Goal: Task Accomplishment & Management: Manage account settings

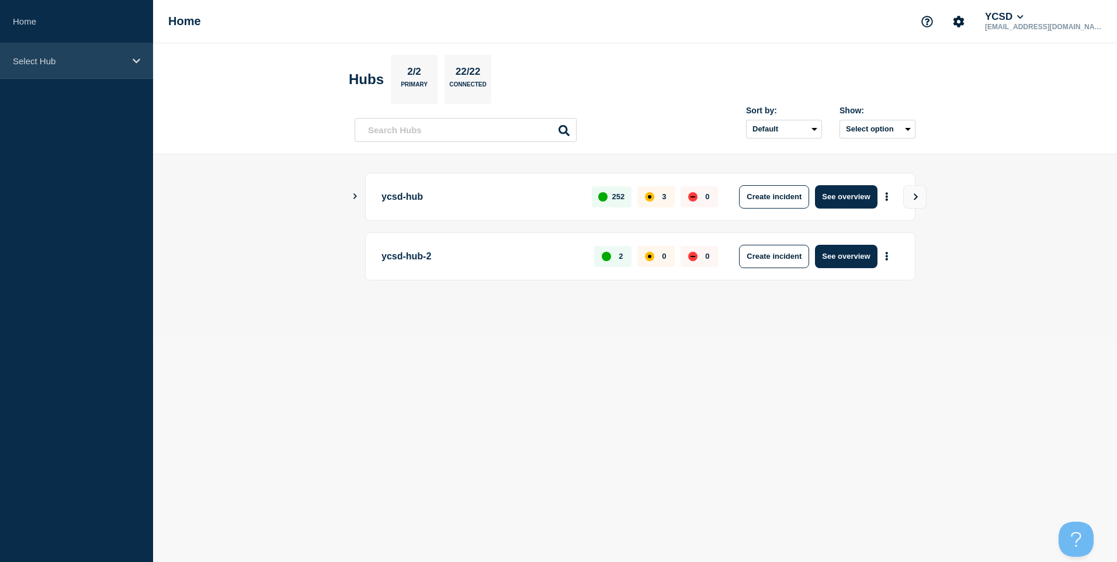
click at [68, 63] on p "Select Hub" at bounding box center [69, 61] width 112 height 10
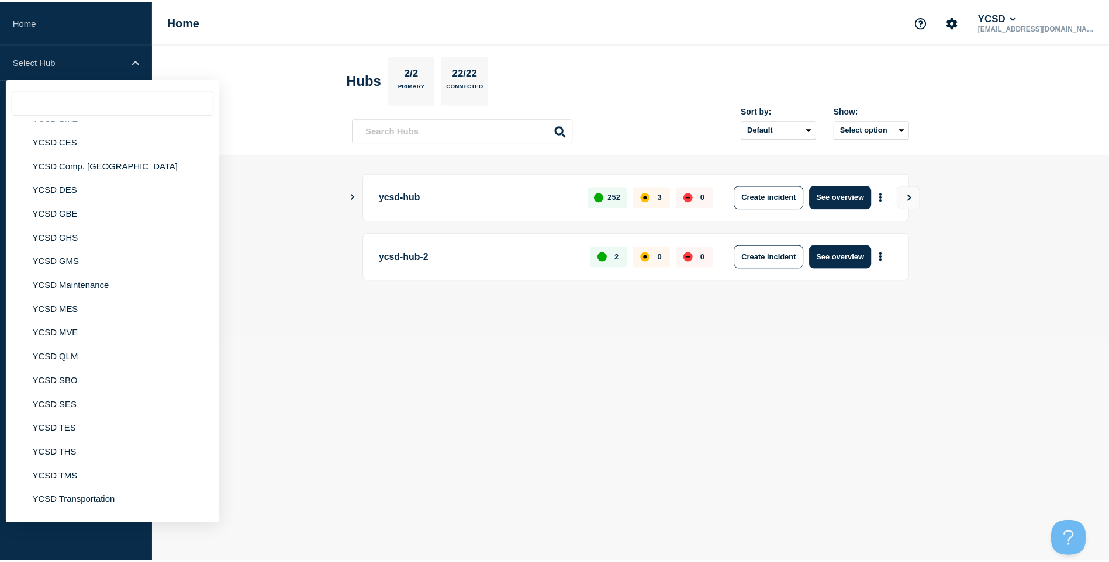
scroll to position [176, 0]
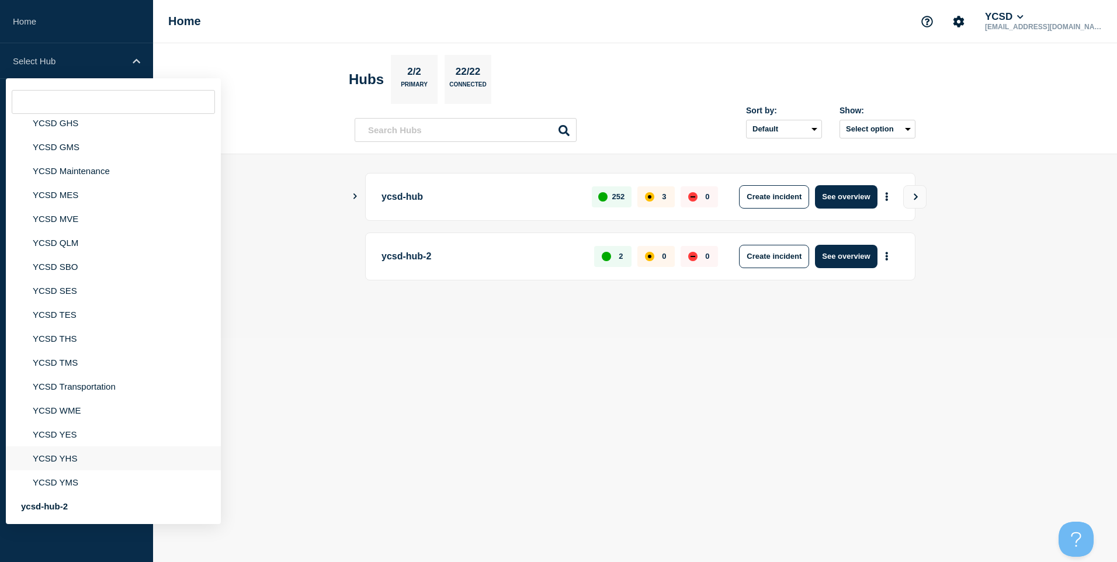
click at [85, 451] on li "YCSD YHS" at bounding box center [113, 458] width 215 height 24
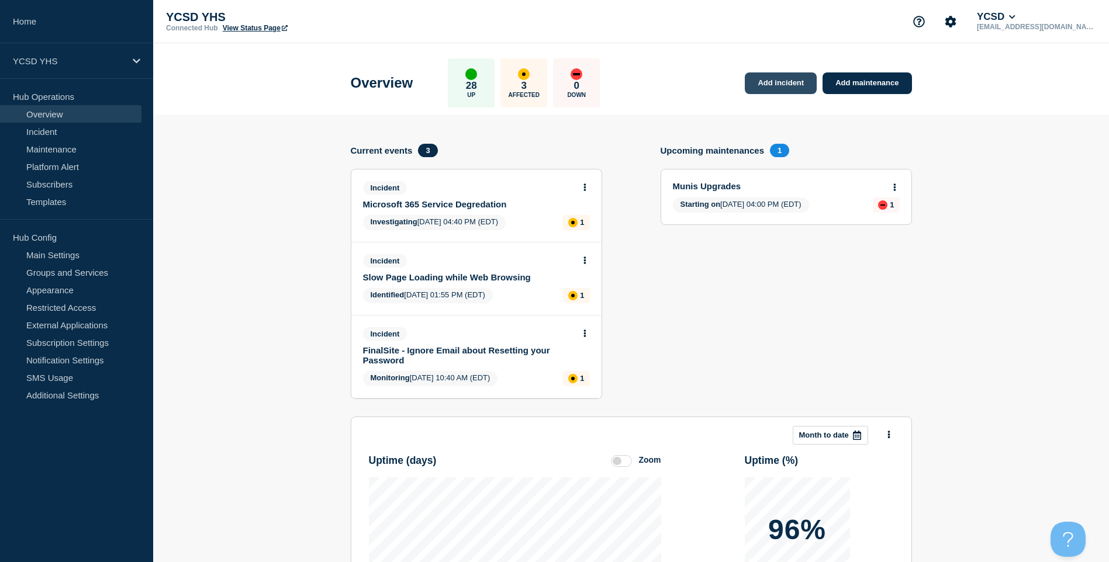
click at [786, 87] on link "Add incident" at bounding box center [781, 83] width 72 height 22
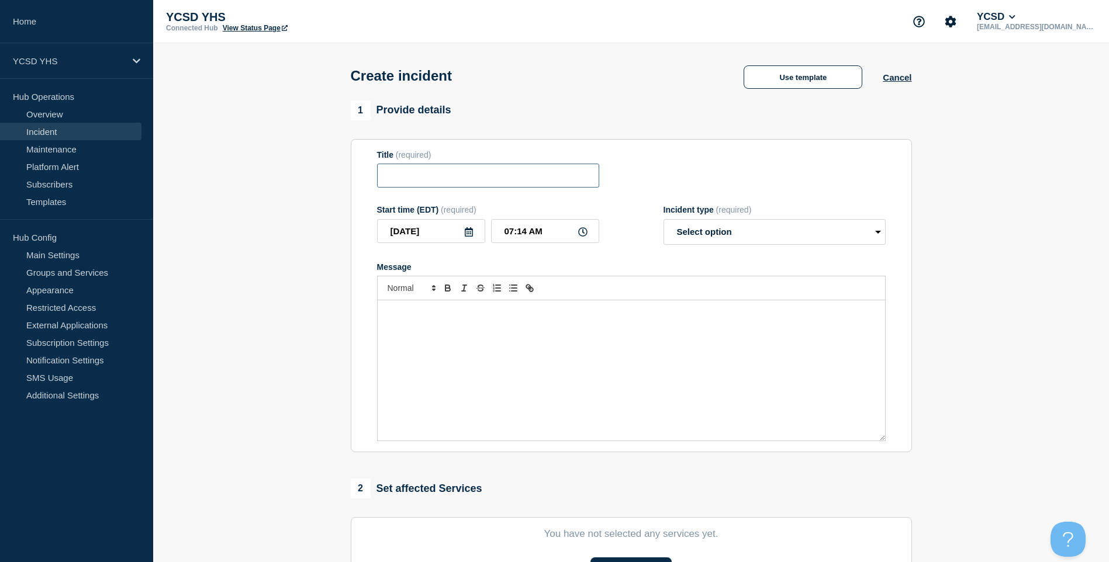
click at [475, 184] on input "Title" at bounding box center [488, 176] width 222 height 24
type input "YHS Printing Down"
drag, startPoint x: 713, startPoint y: 231, endPoint x: 716, endPoint y: 248, distance: 17.3
click at [715, 240] on select "Select option Investigating Identified Monitoring" at bounding box center [774, 232] width 222 height 26
select select "investigating"
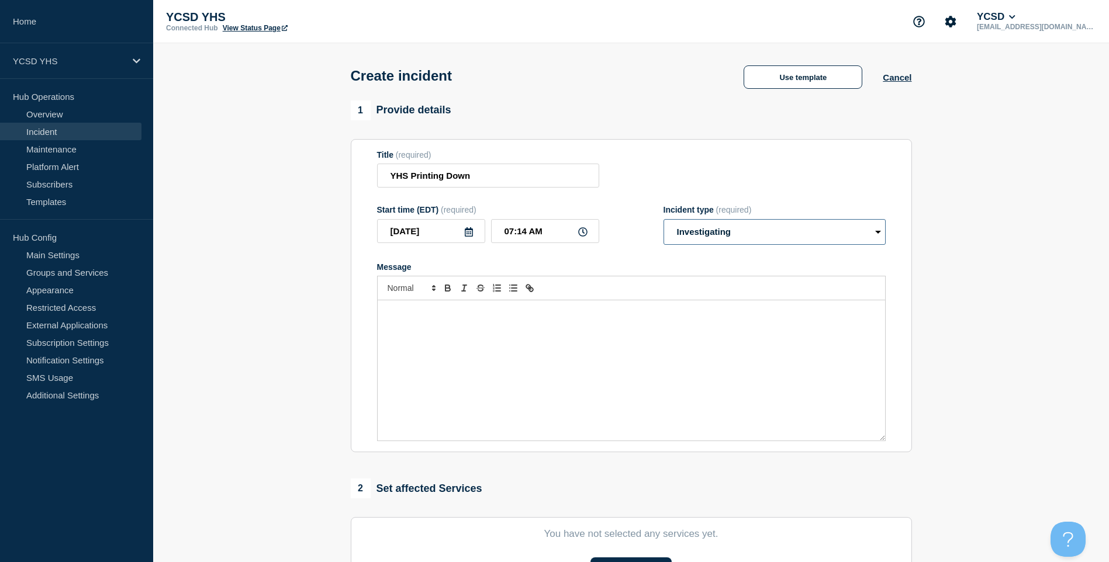
click at [663, 221] on select "Select option Investigating Identified Monitoring" at bounding box center [774, 232] width 222 height 26
click at [593, 365] on div "Message" at bounding box center [631, 370] width 507 height 140
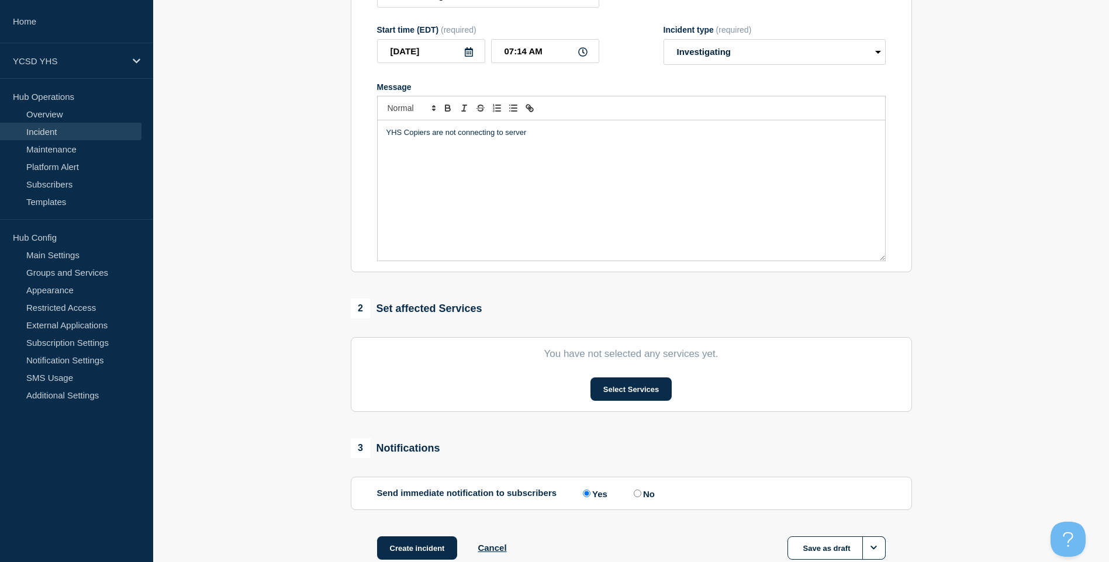
scroll to position [257, 0]
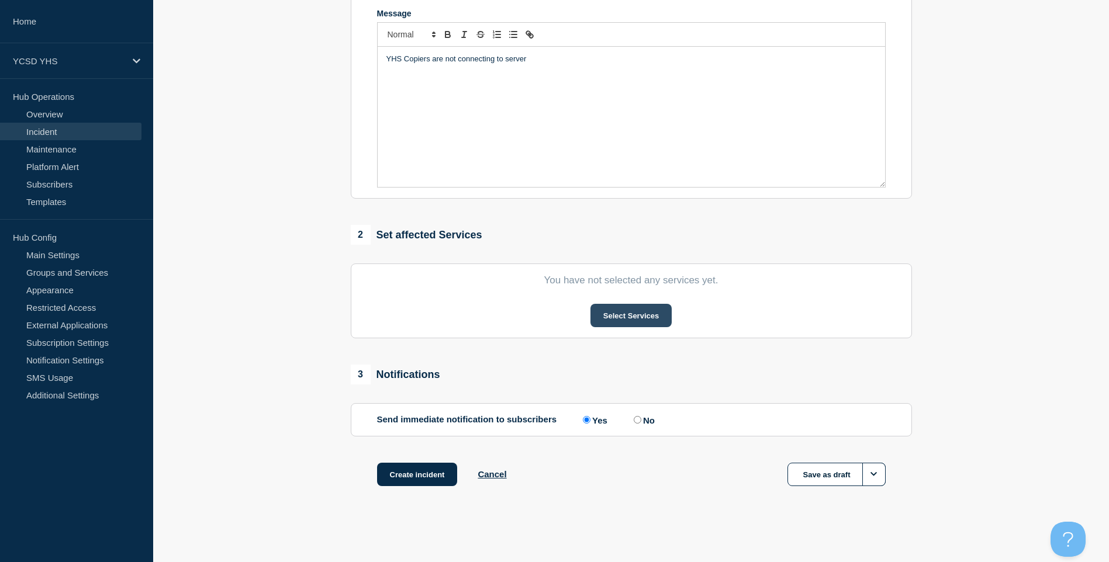
click at [608, 327] on button "Select Services" at bounding box center [630, 315] width 81 height 23
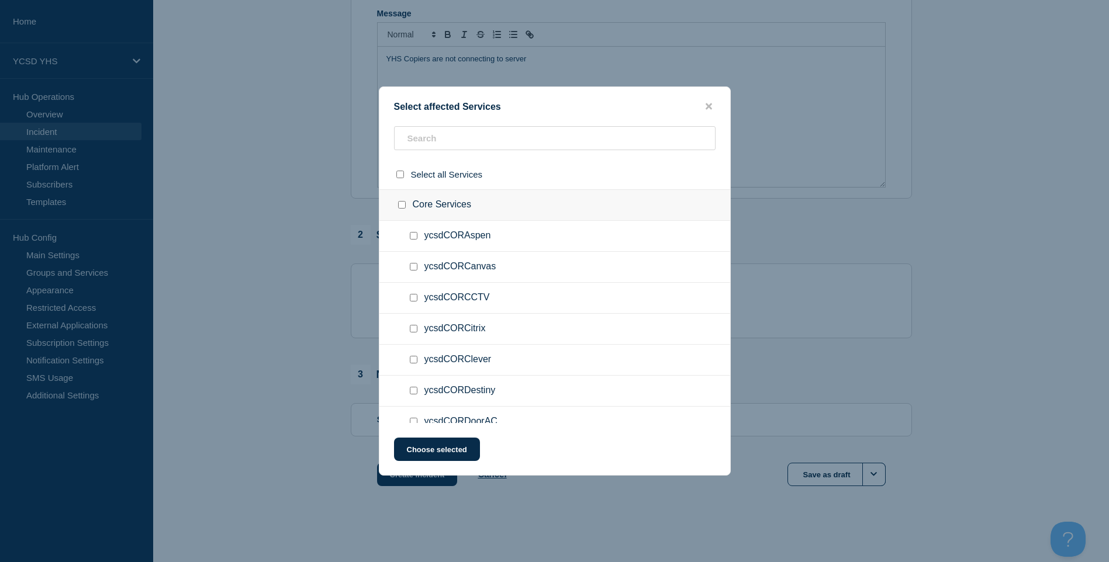
drag, startPoint x: 578, startPoint y: 124, endPoint x: 575, endPoint y: 137, distance: 12.6
click at [577, 127] on div "Select affected Services Select all Services Core Services ycsdCORAspen ycsdCOR…" at bounding box center [555, 280] width 352 height 389
click at [575, 137] on input "text" at bounding box center [554, 138] width 321 height 24
type input "yhs"
checkbox input "true"
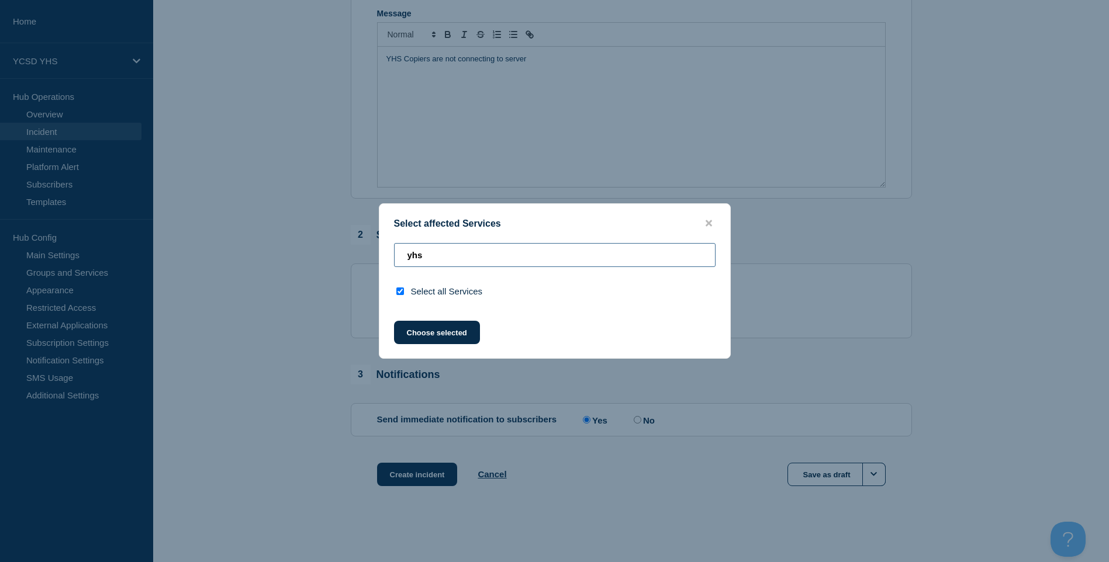
type input "yhs"
checkbox input "false"
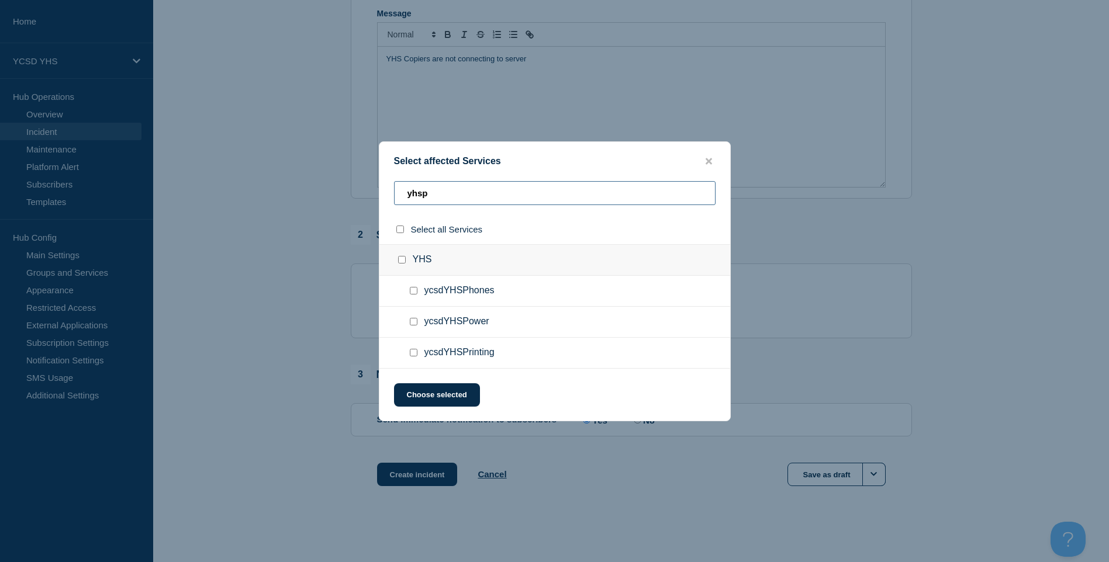
type input "yhspi"
checkbox input "true"
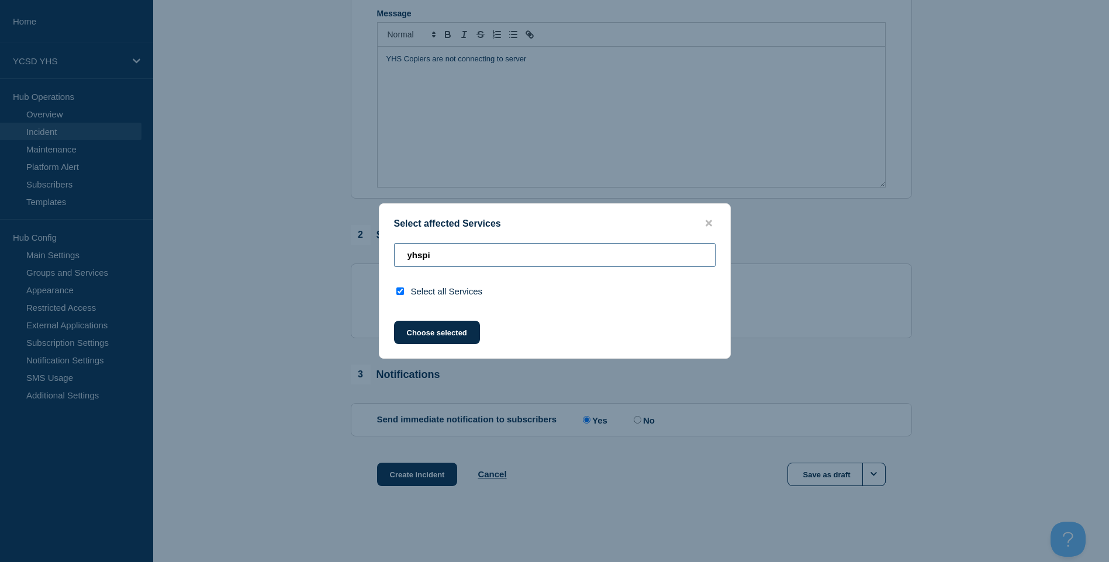
type input "yhsp"
checkbox input "false"
type input "yhspt"
checkbox input "true"
type input "yhsp"
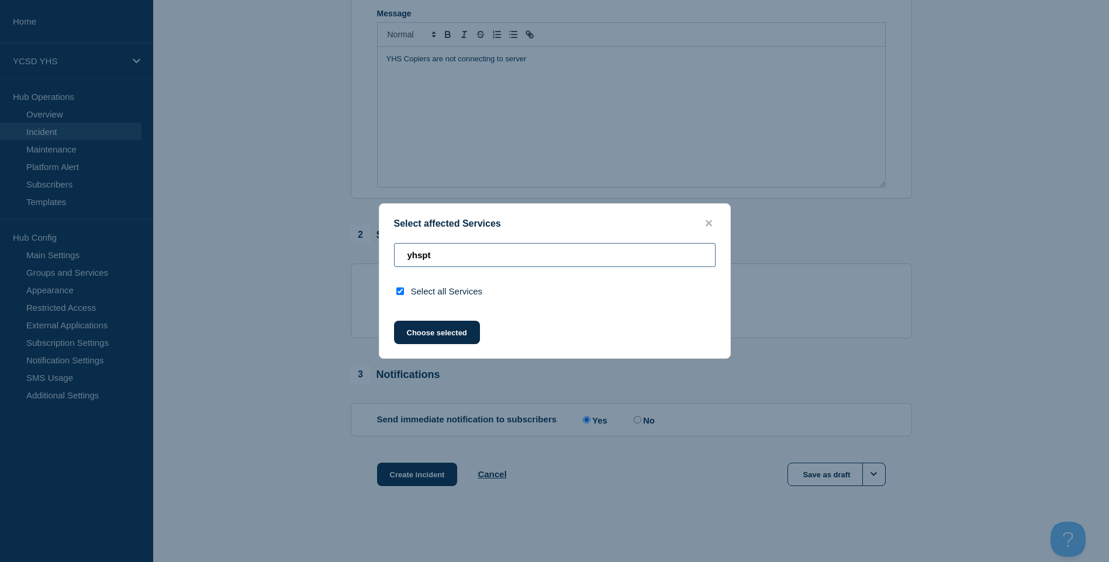
checkbox input "false"
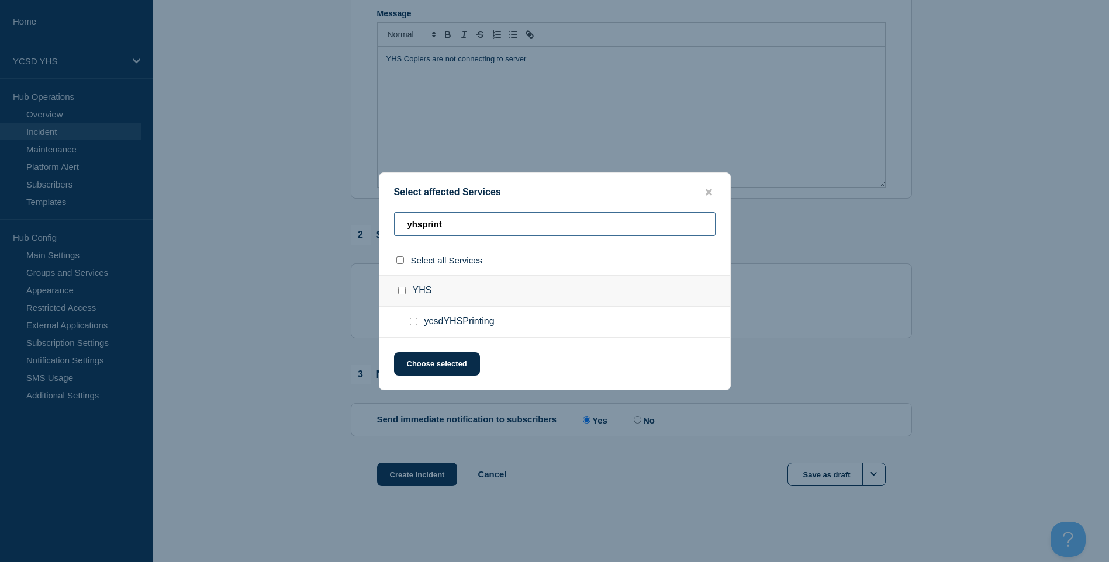
type input "yhsprint"
click at [417, 326] on input "ycsdYHSPrinting checkbox" at bounding box center [414, 322] width 8 height 8
checkbox input "true"
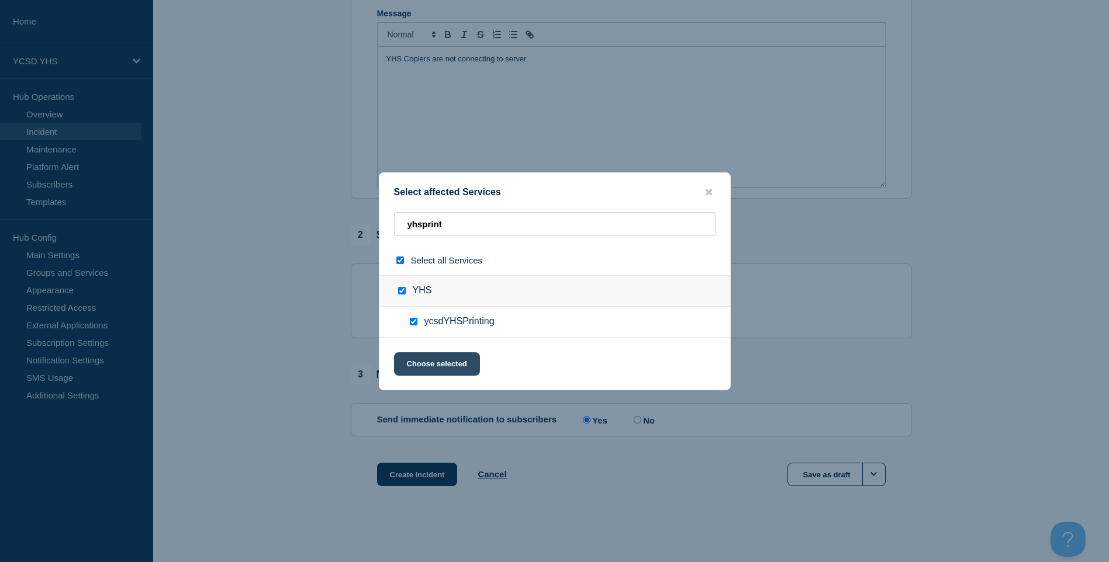
click at [449, 359] on button "Choose selected" at bounding box center [437, 363] width 86 height 23
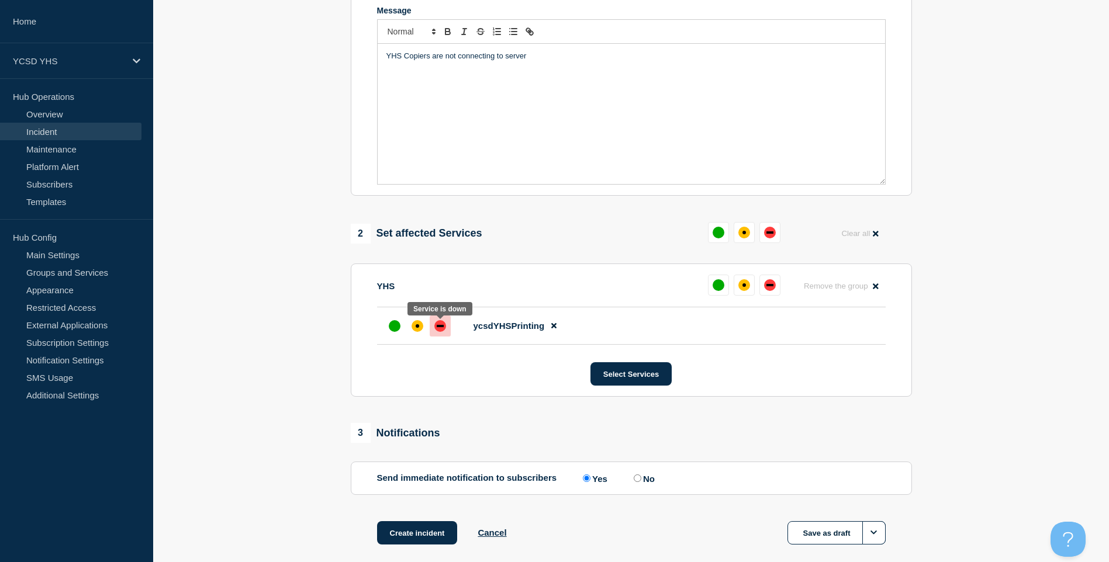
click at [435, 331] on div "down" at bounding box center [440, 326] width 12 height 12
click at [649, 386] on button "Select Services" at bounding box center [630, 373] width 81 height 23
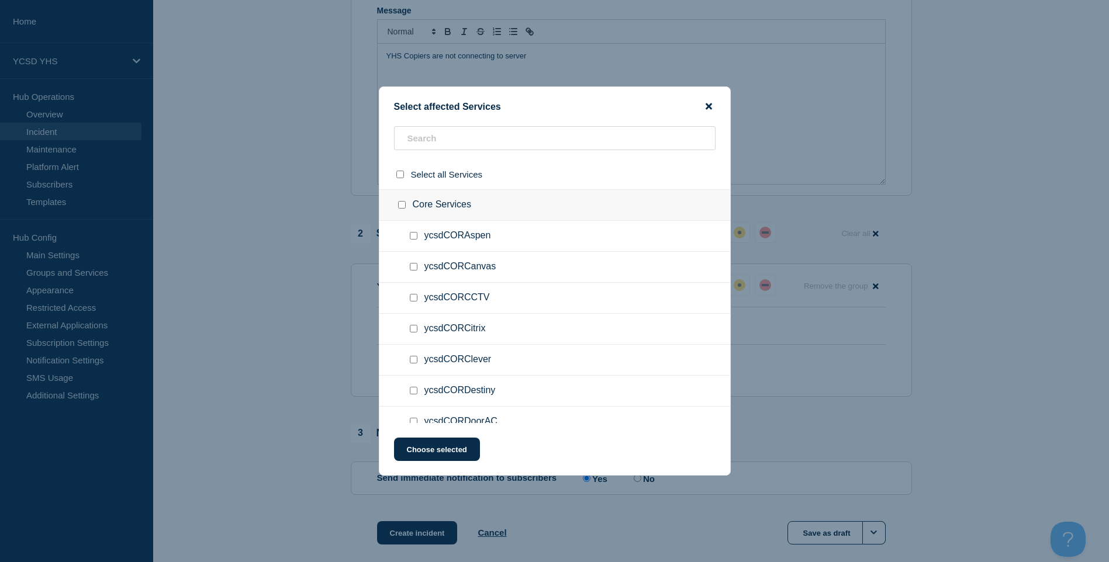
click at [705, 106] on icon "close button" at bounding box center [708, 106] width 6 height 9
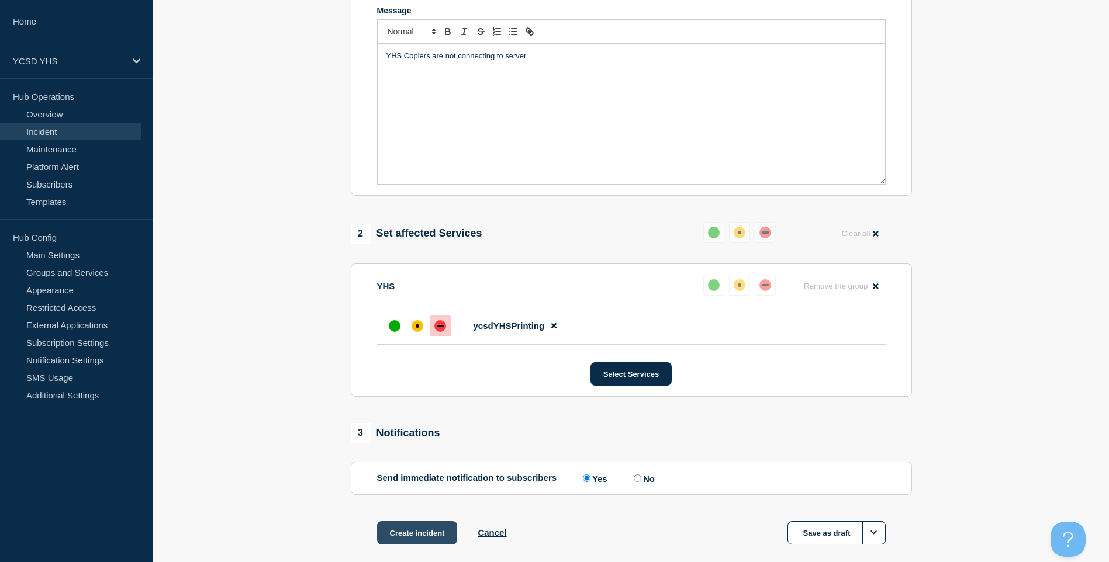
click at [410, 527] on button "Create incident" at bounding box center [417, 532] width 81 height 23
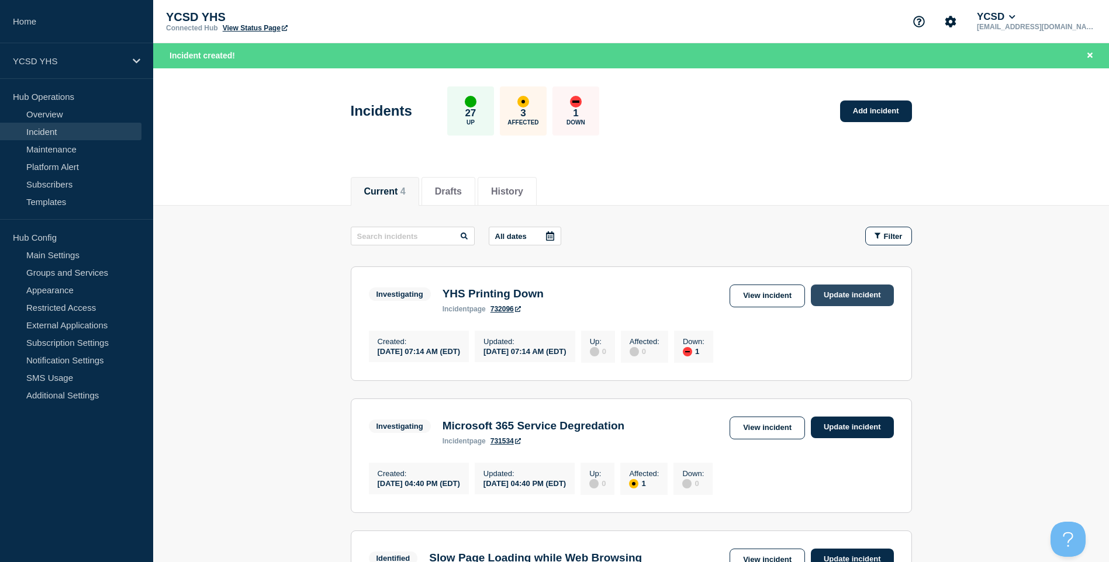
click at [883, 298] on link "Update incident" at bounding box center [852, 296] width 83 height 22
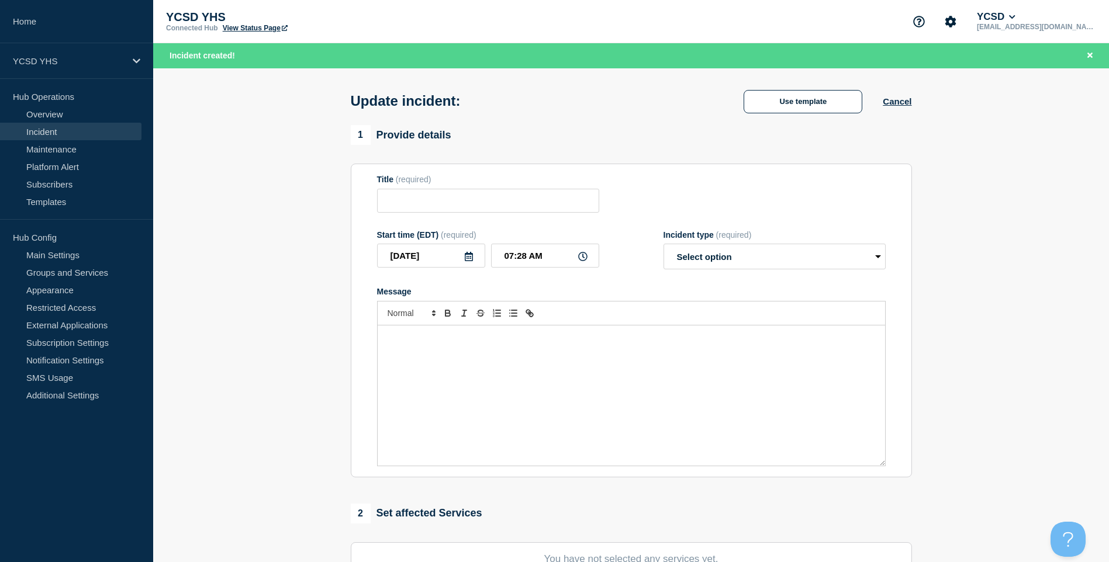
type input "YHS Printing Down"
click at [756, 269] on select "Select option Investigating Identified Monitoring Resolved" at bounding box center [774, 257] width 222 height 26
select select "resolved"
click at [663, 247] on select "Select option Investigating Identified Monitoring Resolved" at bounding box center [774, 257] width 222 height 26
click at [695, 379] on div "Message" at bounding box center [631, 396] width 507 height 140
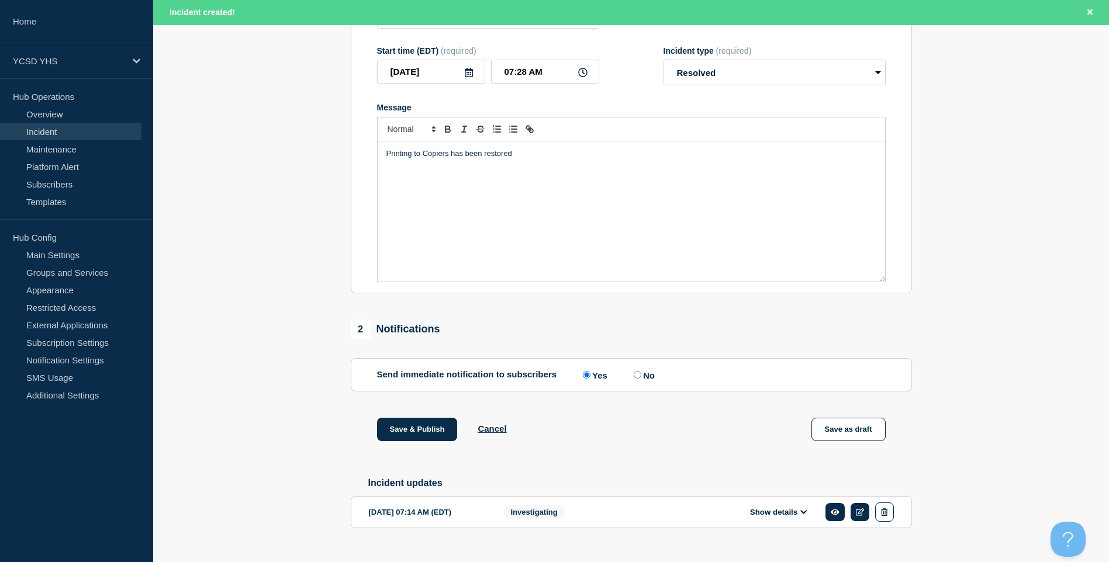
scroll to position [210, 0]
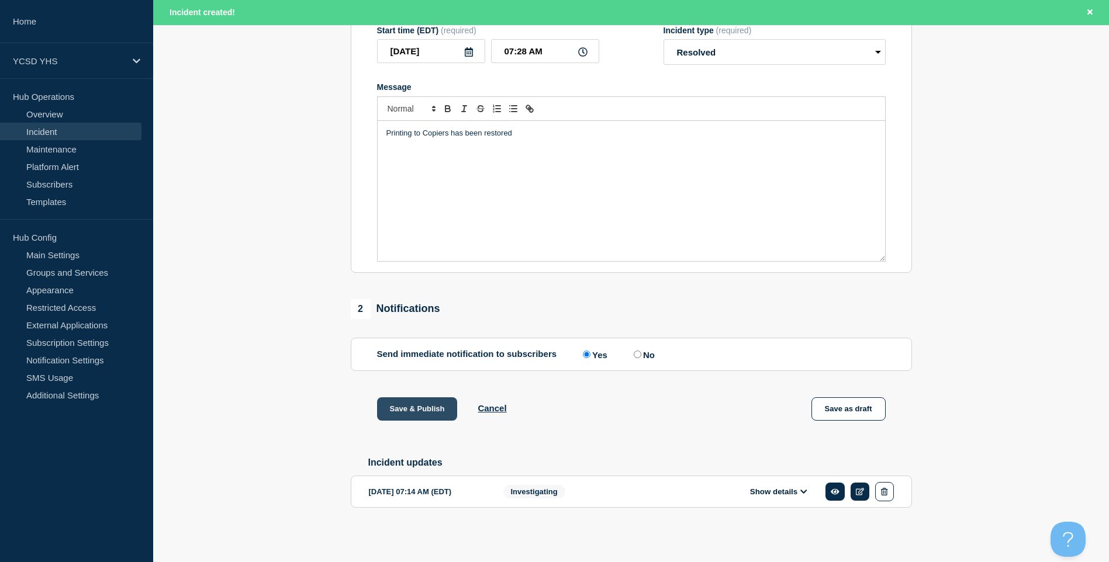
click at [424, 404] on button "Save & Publish" at bounding box center [417, 408] width 81 height 23
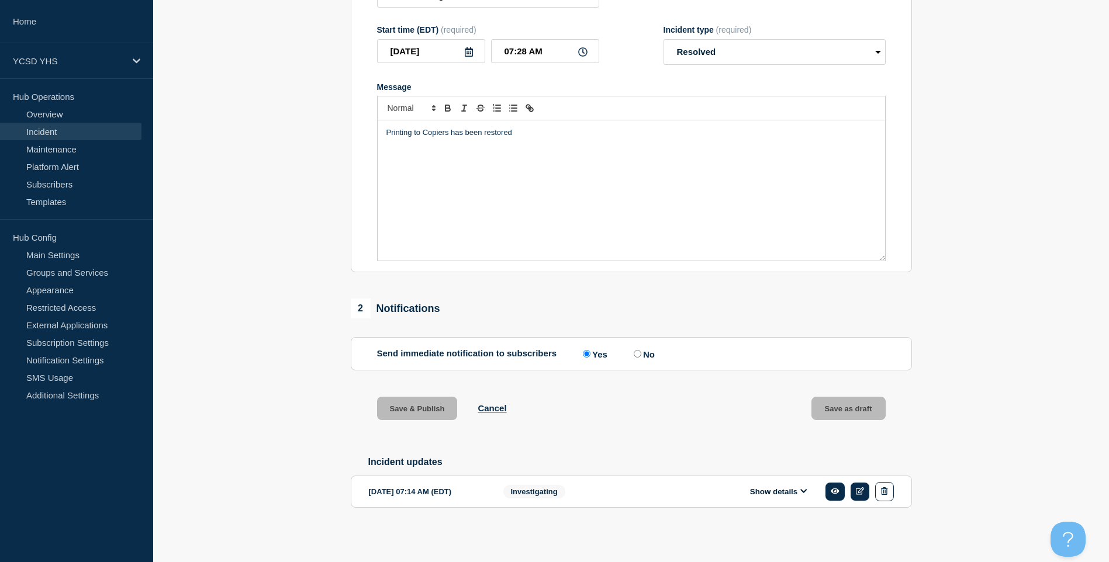
scroll to position [185, 0]
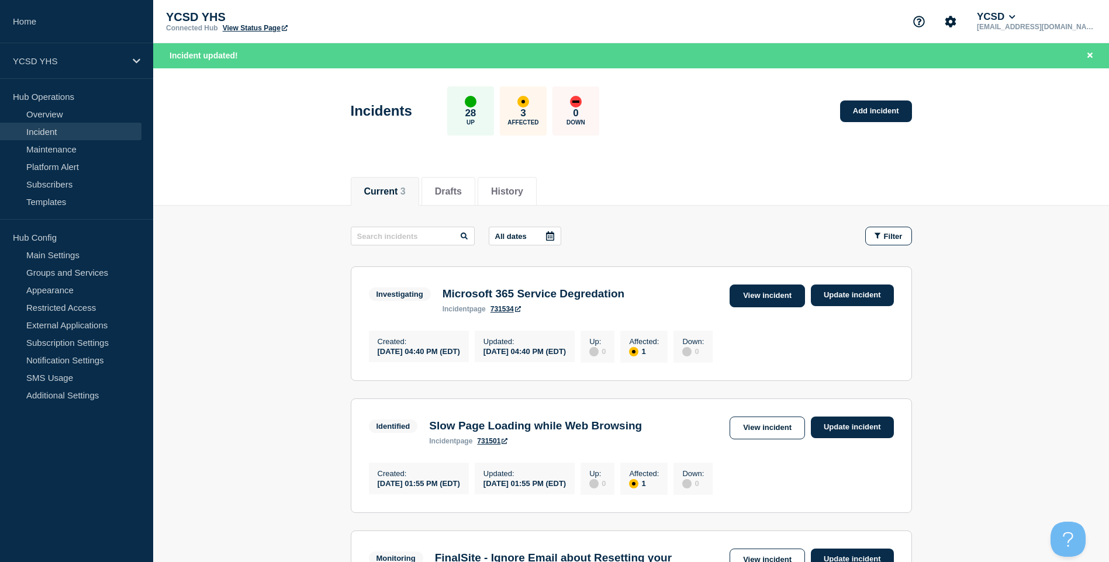
click at [766, 301] on link "View incident" at bounding box center [766, 296] width 75 height 23
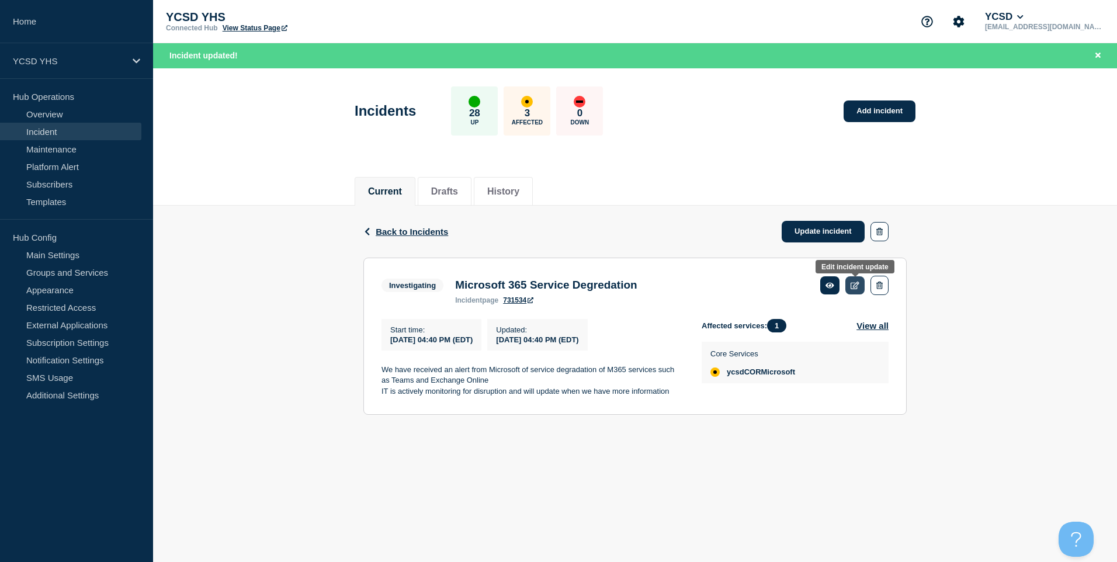
click at [857, 291] on link at bounding box center [855, 285] width 19 height 18
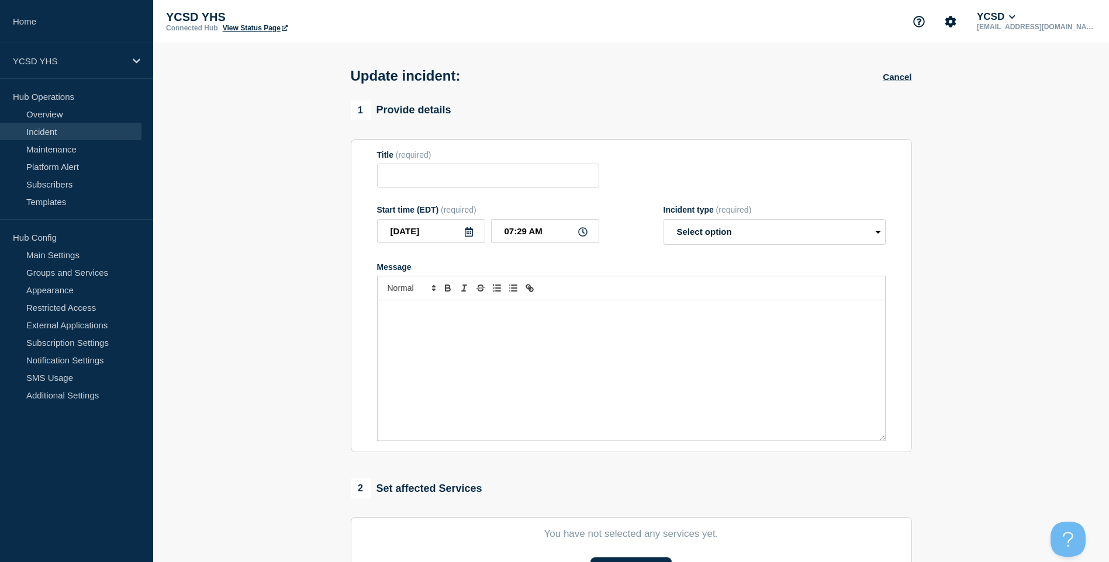
type input "Microsoft 365 Service Degredation"
type input "[DATE]"
type input "04:40 PM"
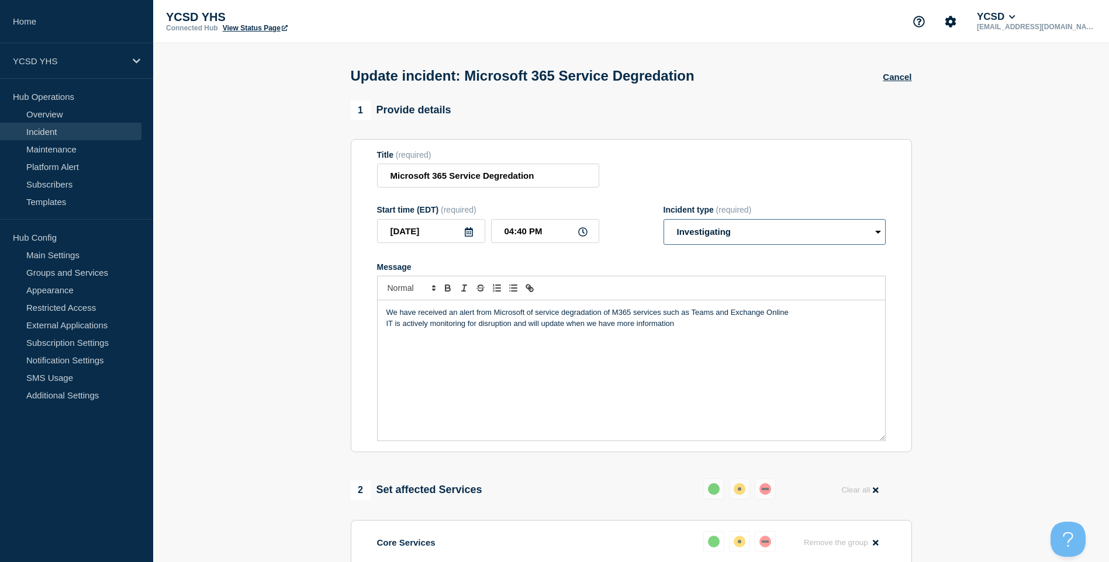
click at [748, 231] on select "Select option Investigating Identified Monitoring Resolved" at bounding box center [774, 232] width 222 height 26
select select "resolved"
click at [663, 221] on select "Select option Investigating Identified Monitoring Resolved" at bounding box center [774, 232] width 222 height 26
click at [705, 329] on p "IT is actively monitoring for disruption and will update when we have more info…" at bounding box center [631, 324] width 490 height 11
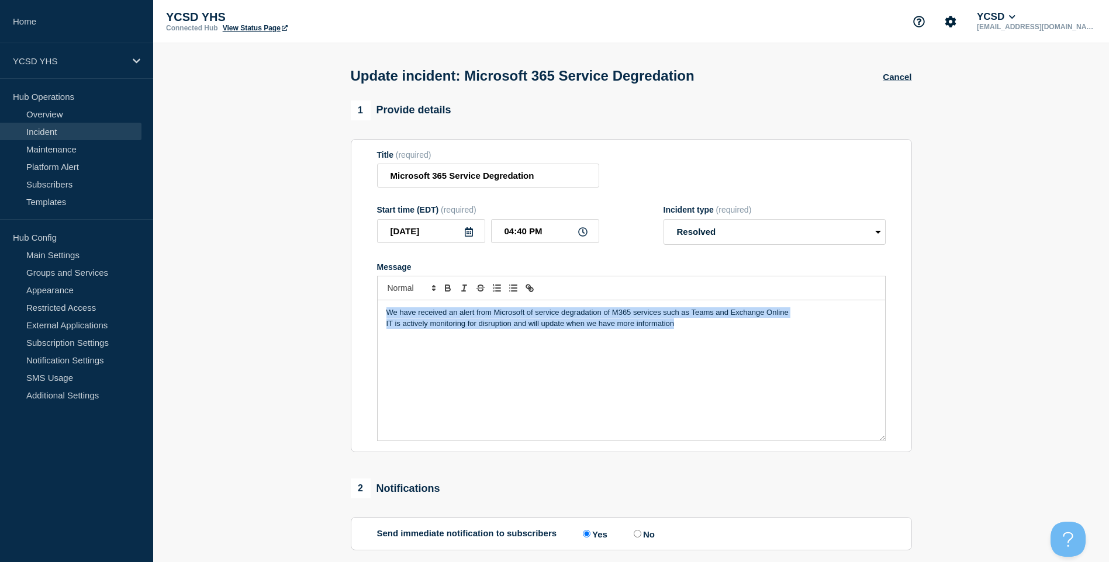
drag, startPoint x: 704, startPoint y: 331, endPoint x: -2, endPoint y: 234, distance: 713.2
click at [0, 234] on html "Home YCSD YHS Hub Operations Overview Incident Maintenance Platform Alert Subsc…" at bounding box center [554, 281] width 1109 height 562
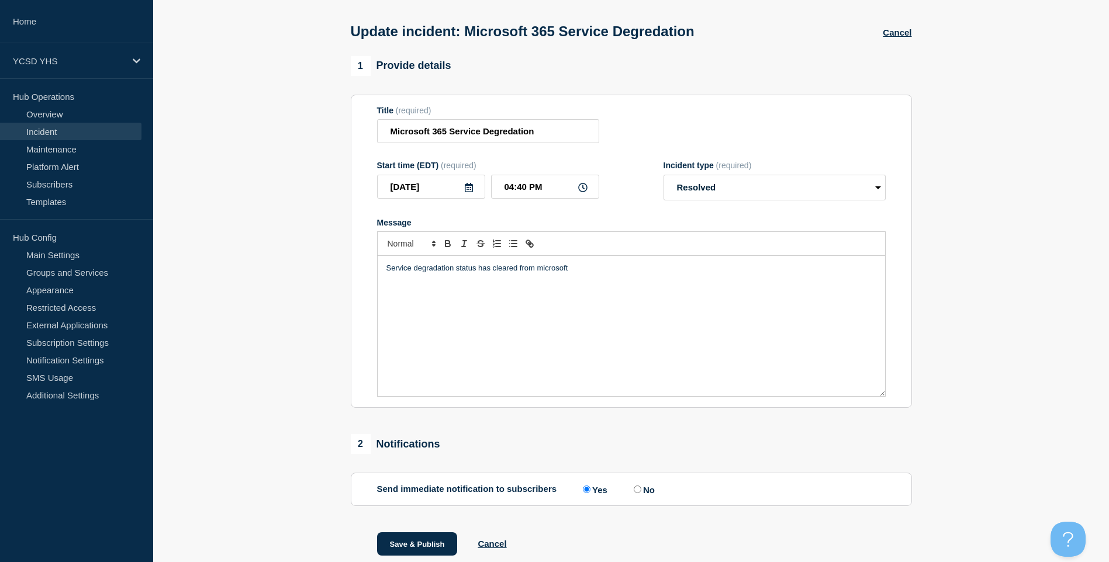
scroll to position [88, 0]
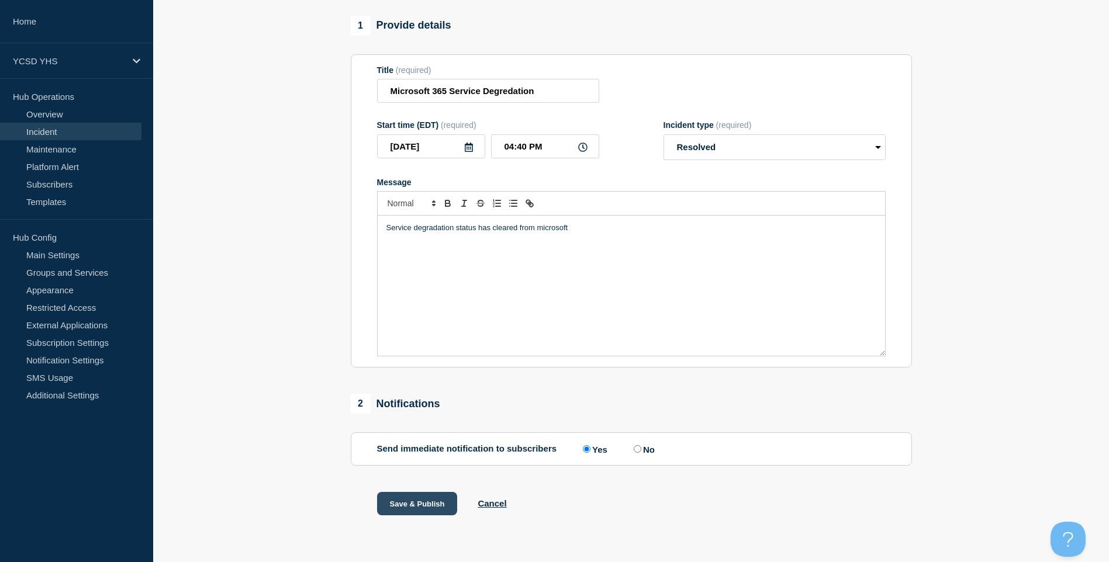
click at [445, 499] on button "Save & Publish" at bounding box center [417, 503] width 81 height 23
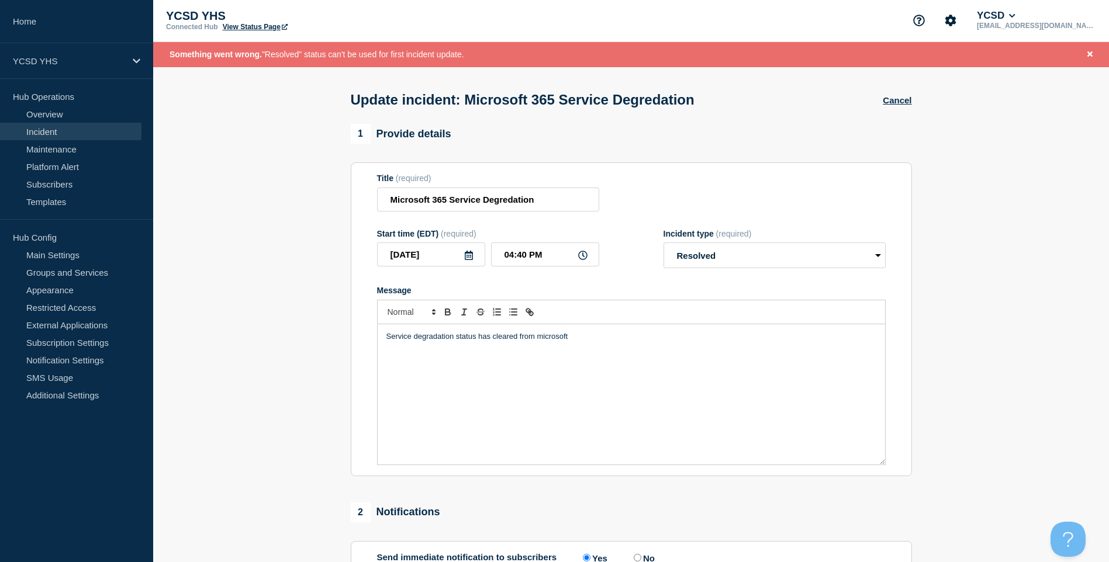
scroll to position [0, 0]
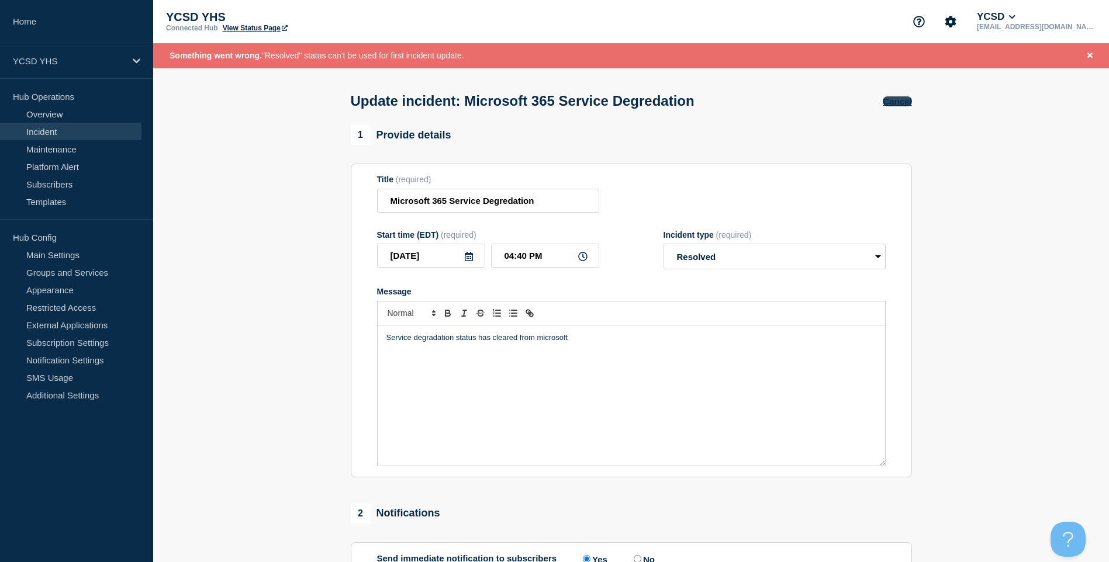
click at [900, 104] on button "Cancel" at bounding box center [896, 101] width 29 height 10
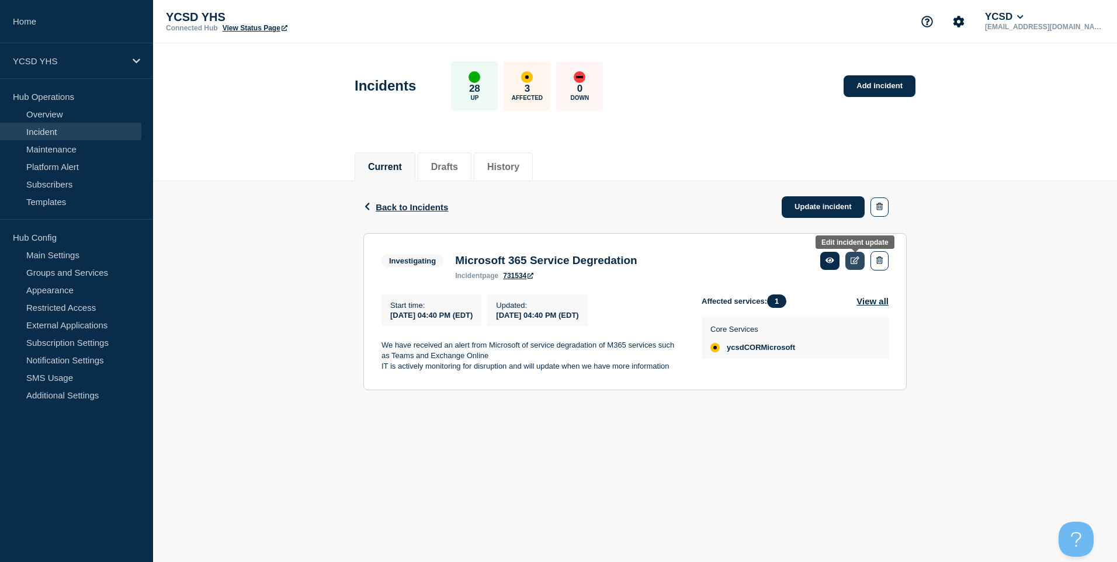
click at [859, 263] on icon at bounding box center [855, 261] width 9 height 8
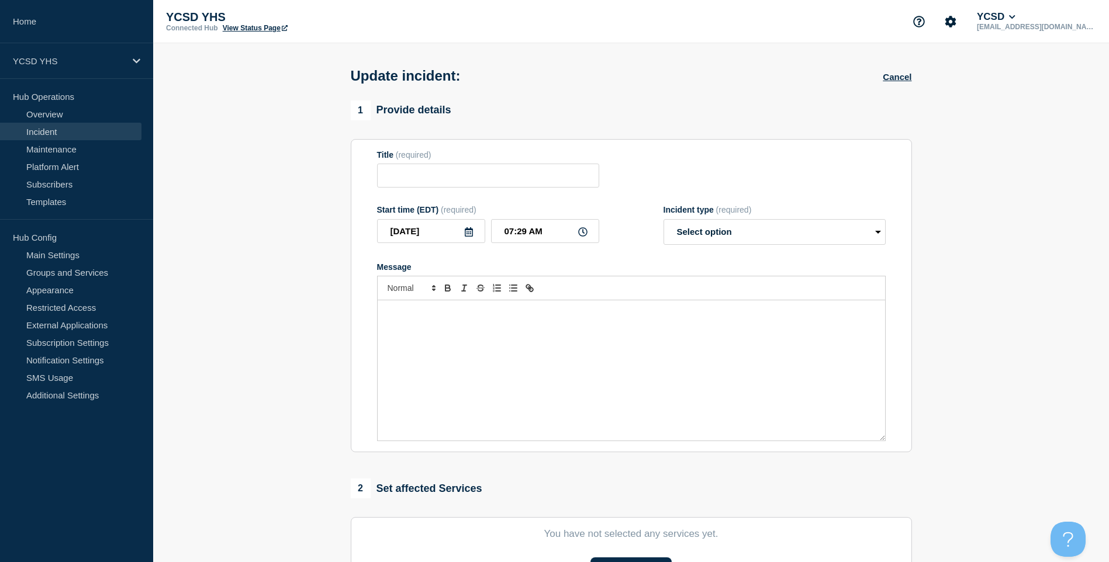
type input "Microsoft 365 Service Degredation"
type input "[DATE]"
type input "04:40 PM"
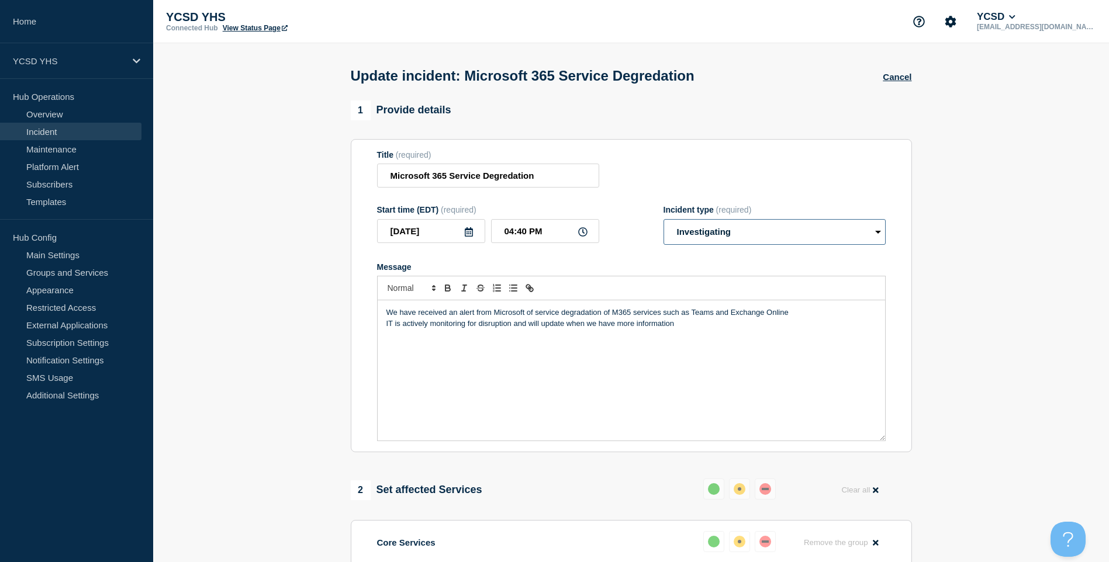
click at [756, 230] on select "Select option Investigating Identified Monitoring Resolved" at bounding box center [774, 232] width 222 height 26
select select "resolved"
click at [663, 221] on select "Select option Investigating Identified Monitoring Resolved" at bounding box center [774, 232] width 222 height 26
click at [980, 328] on section "1 Provide details Title (required) Microsoft 365 Service Degredation Start time…" at bounding box center [631, 365] width 956 height 529
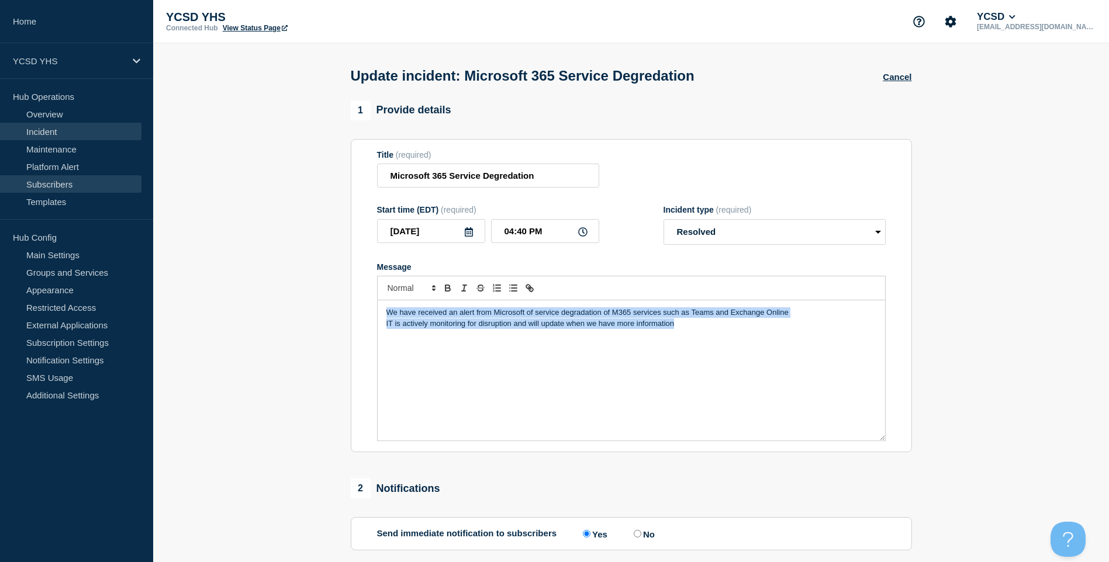
drag, startPoint x: -2, startPoint y: 192, endPoint x: 10, endPoint y: 175, distance: 20.9
click at [9, 176] on div "Home YCSD YHS Hub Operations Overview Incident Maintenance Platform Alert Subsc…" at bounding box center [554, 323] width 1109 height 647
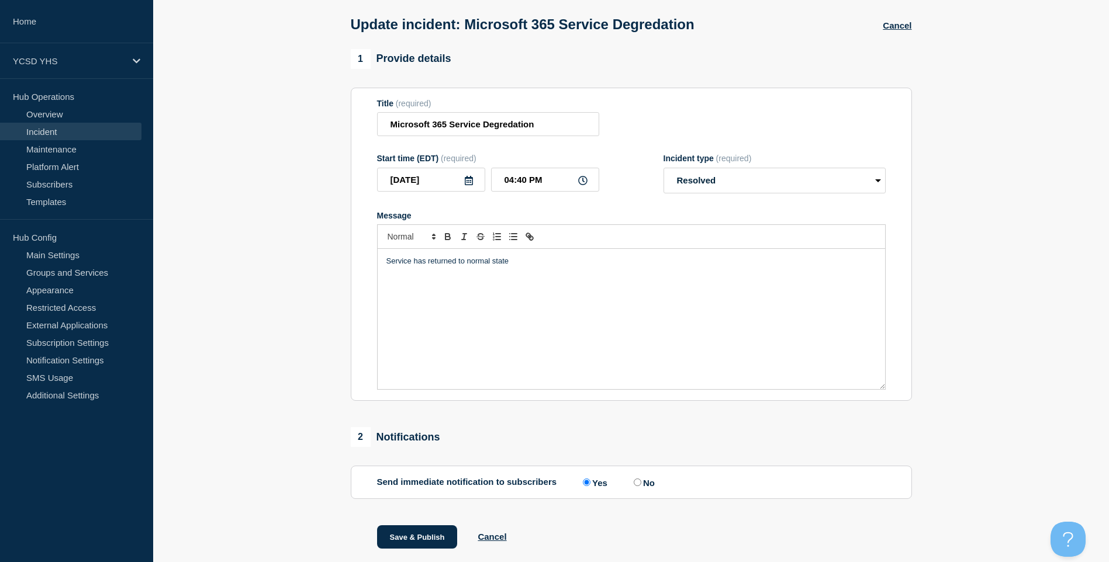
scroll to position [88, 0]
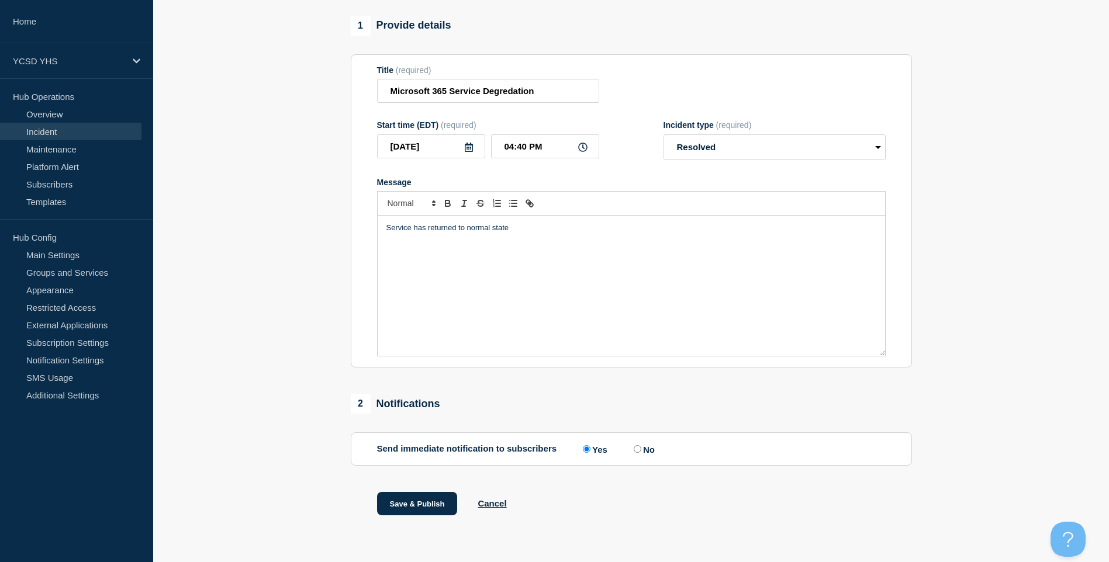
click at [411, 481] on div "1 Provide details Title (required) Microsoft 365 Service Degredation Start time…" at bounding box center [631, 280] width 574 height 529
click at [409, 503] on button "Save & Publish" at bounding box center [417, 503] width 81 height 23
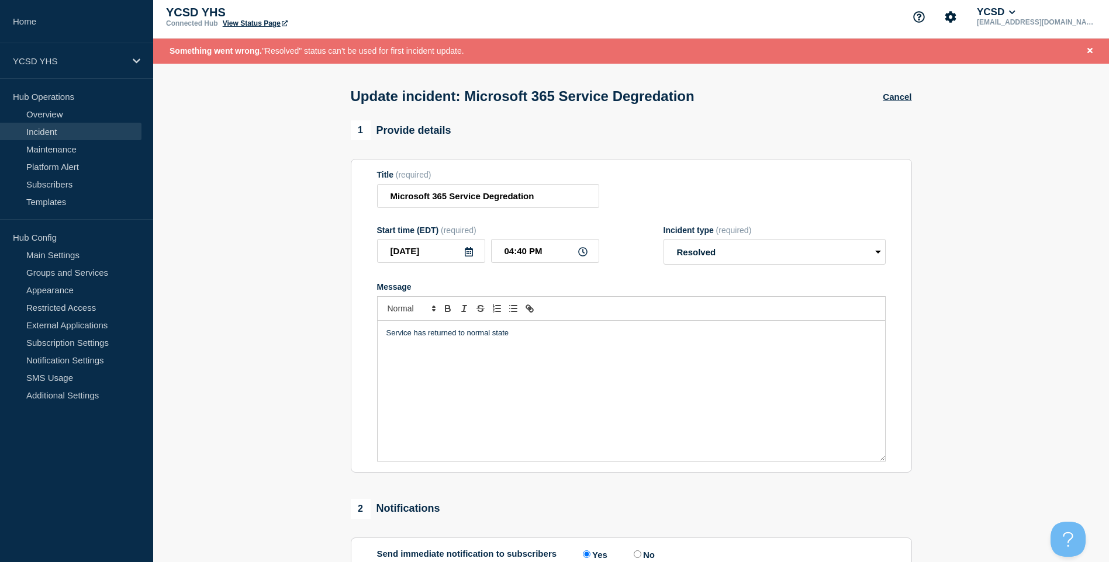
scroll to position [0, 0]
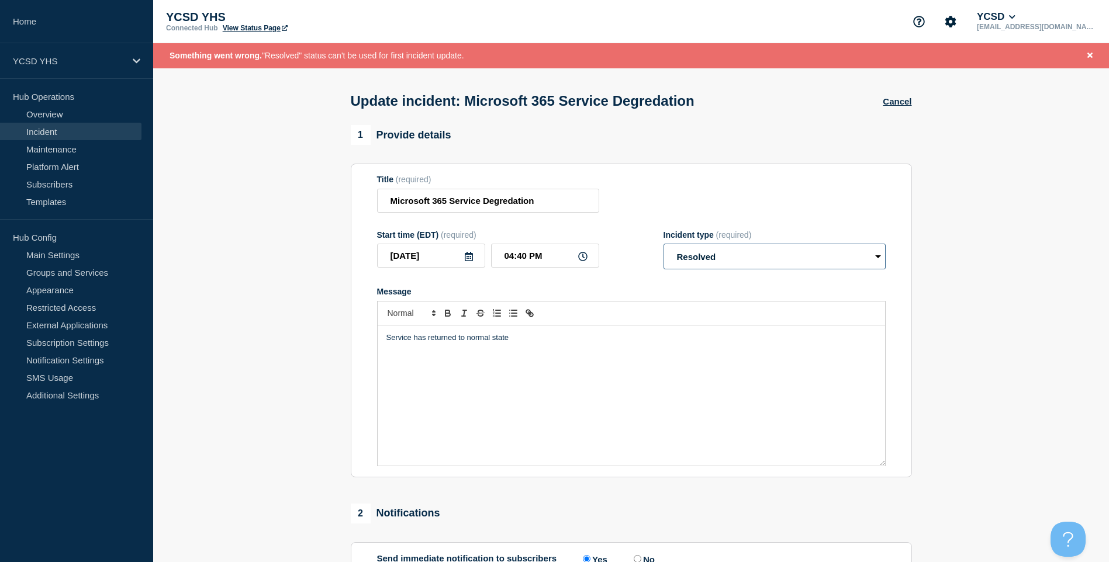
click at [813, 258] on select "Select option Investigating Identified Monitoring Resolved" at bounding box center [774, 257] width 222 height 26
select select "identified"
click at [663, 247] on select "Select option Investigating Identified Monitoring Resolved" at bounding box center [774, 257] width 222 height 26
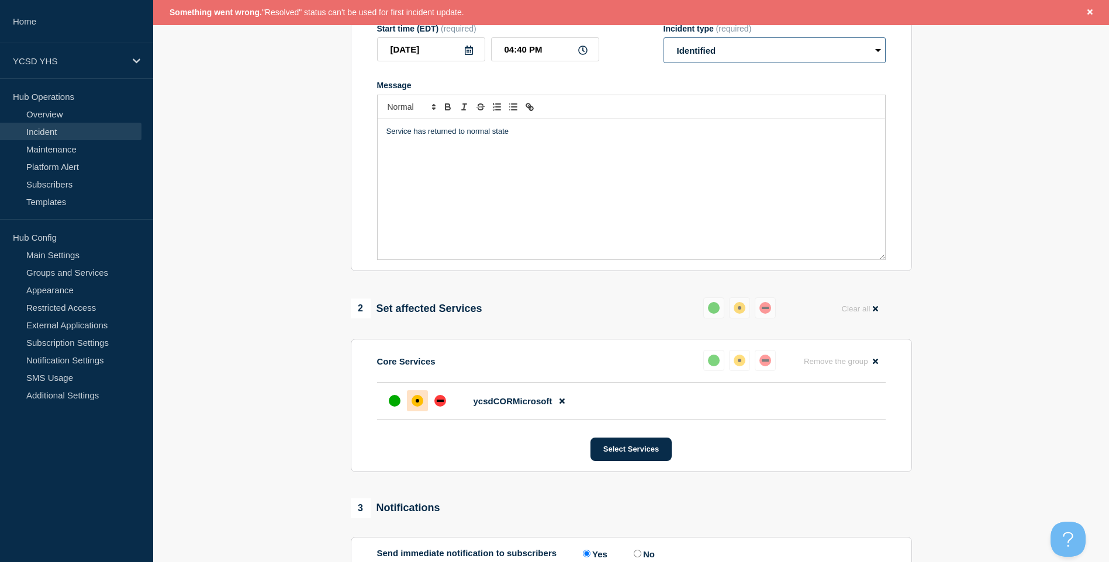
scroll to position [314, 0]
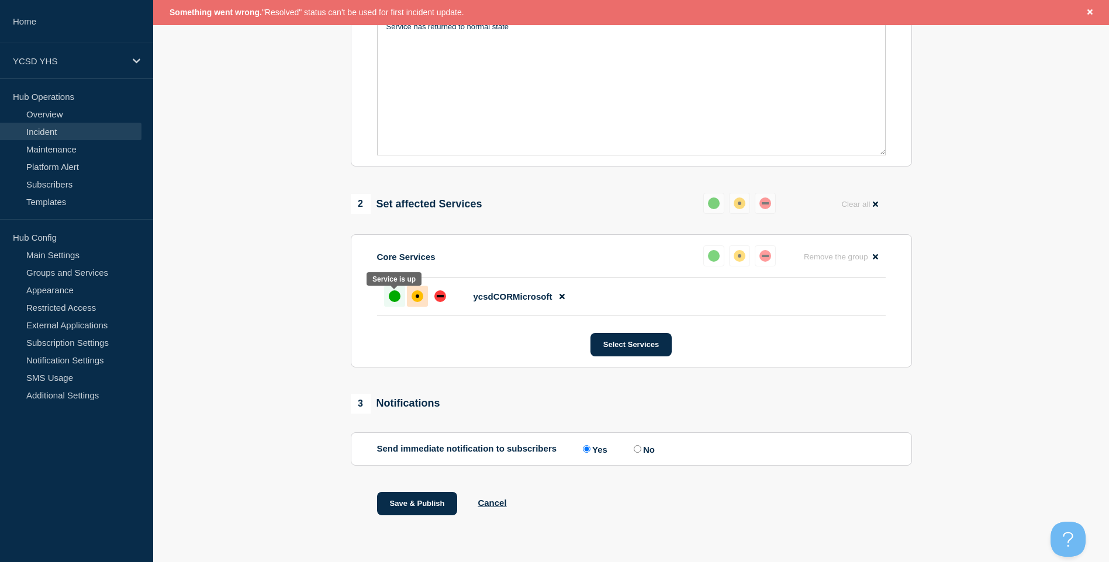
click at [400, 295] on div at bounding box center [394, 296] width 21 height 21
click at [437, 506] on button "Save & Publish" at bounding box center [417, 503] width 81 height 23
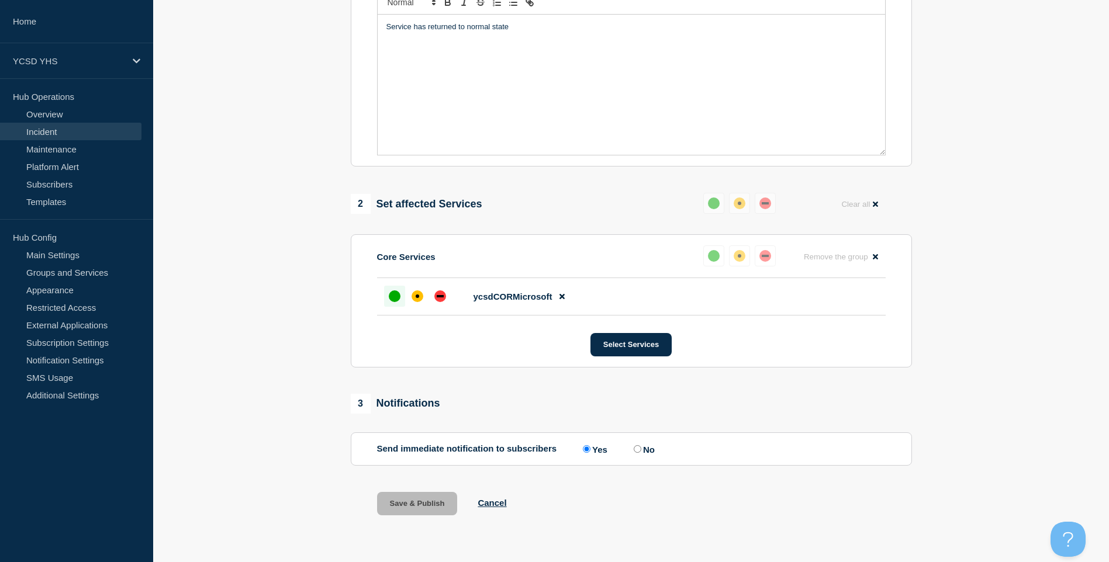
scroll to position [289, 0]
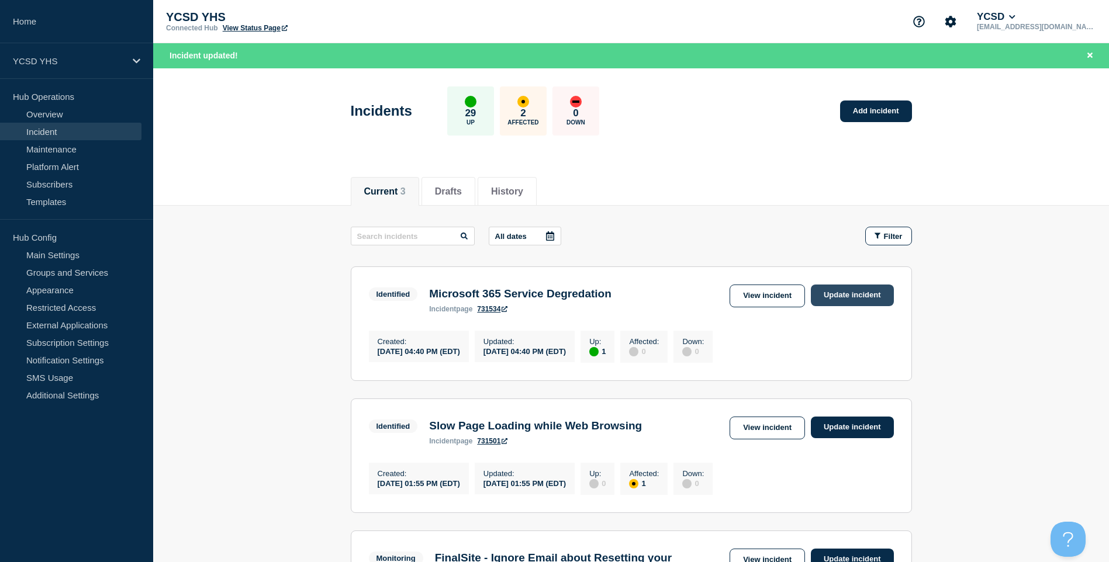
click at [823, 300] on link "Update incident" at bounding box center [852, 296] width 83 height 22
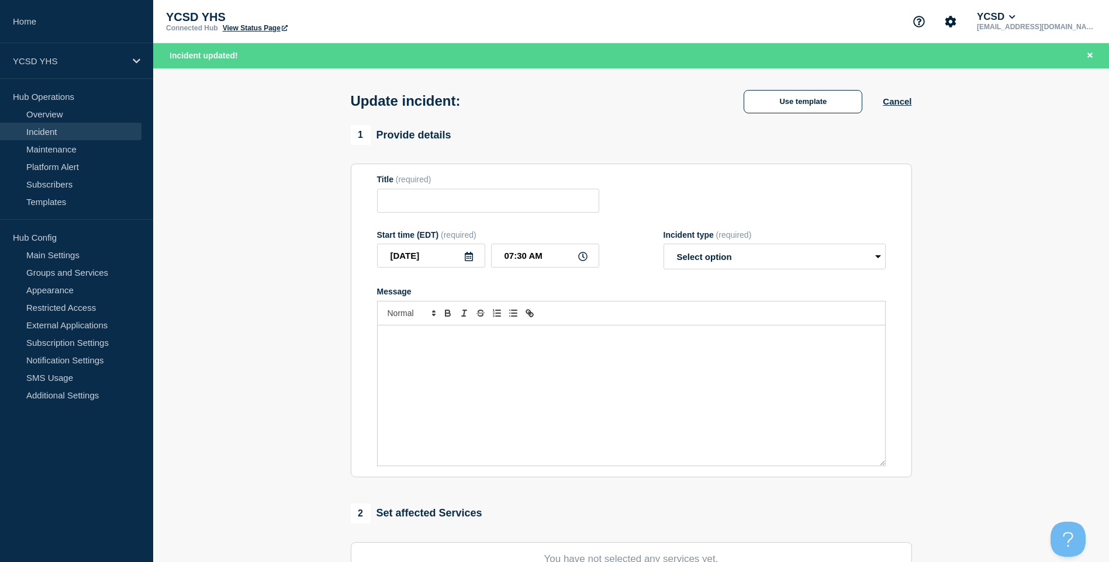
type input "Microsoft 365 Service Degredation"
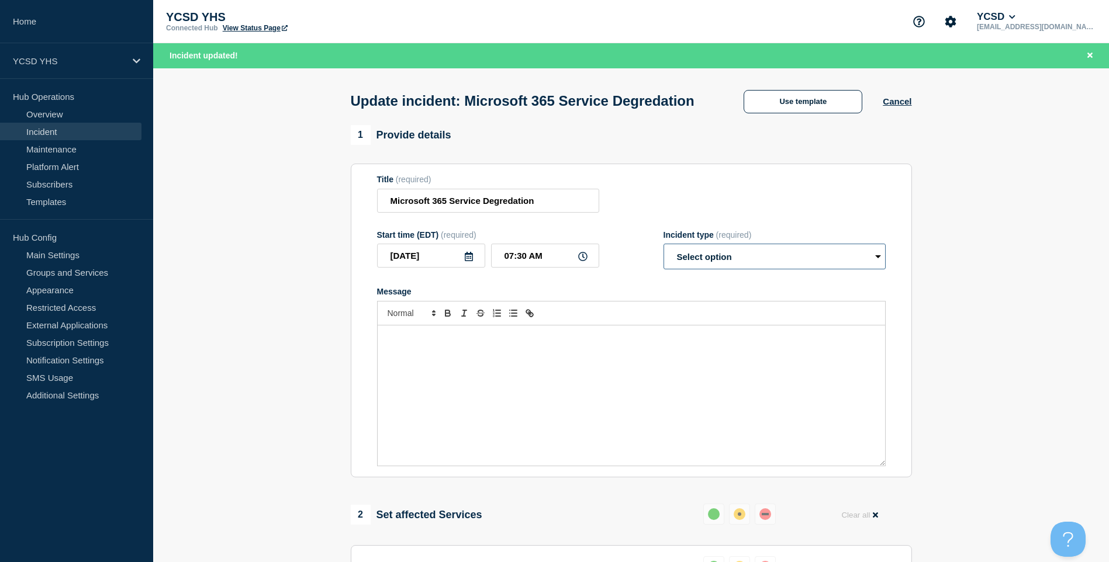
click at [771, 269] on select "Select option Investigating Identified Monitoring Resolved" at bounding box center [774, 257] width 222 height 26
select select "resolved"
click at [663, 266] on select "Select option Investigating Identified Monitoring Resolved" at bounding box center [774, 257] width 222 height 26
click at [638, 403] on div "Message" at bounding box center [631, 396] width 507 height 140
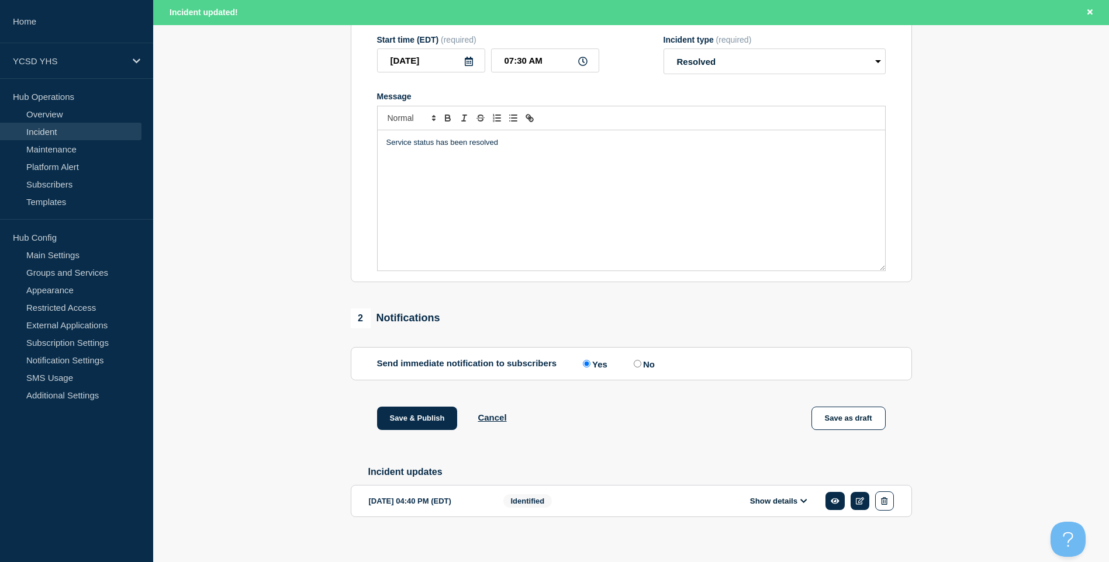
scroll to position [230, 0]
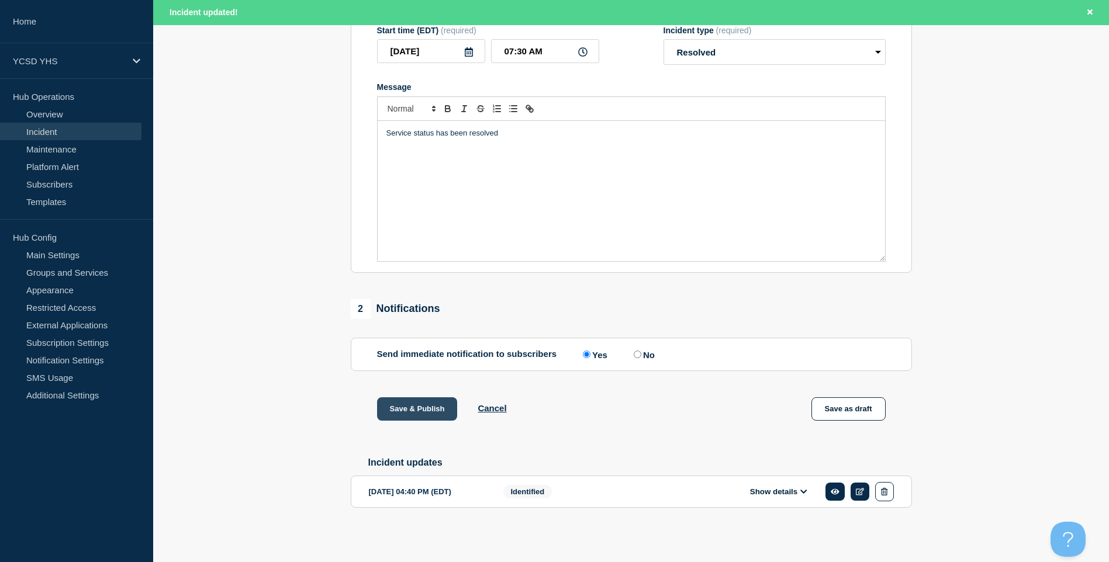
click at [416, 416] on button "Save & Publish" at bounding box center [417, 408] width 81 height 23
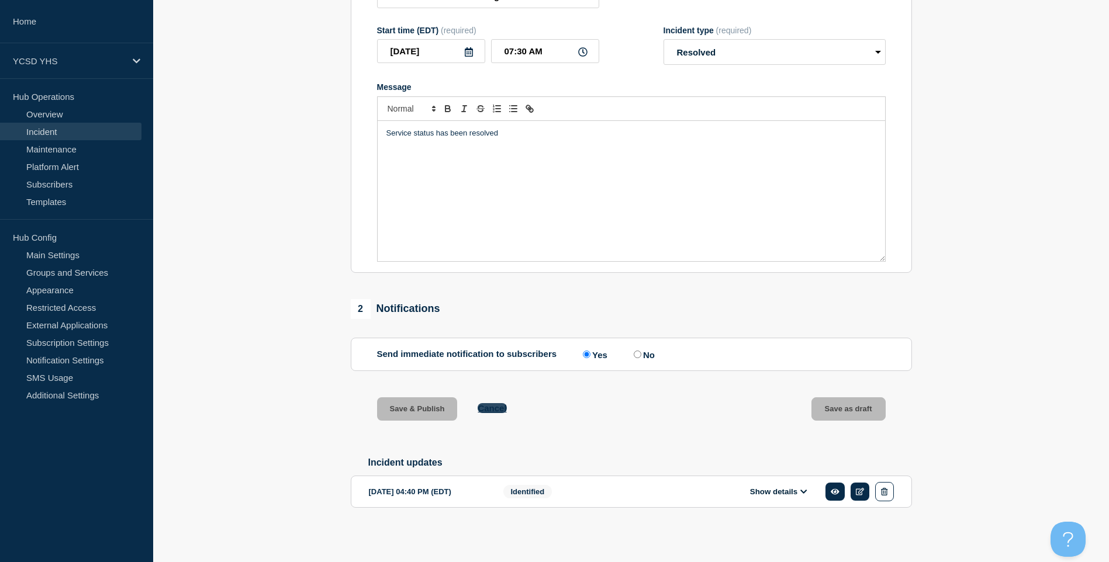
scroll to position [205, 0]
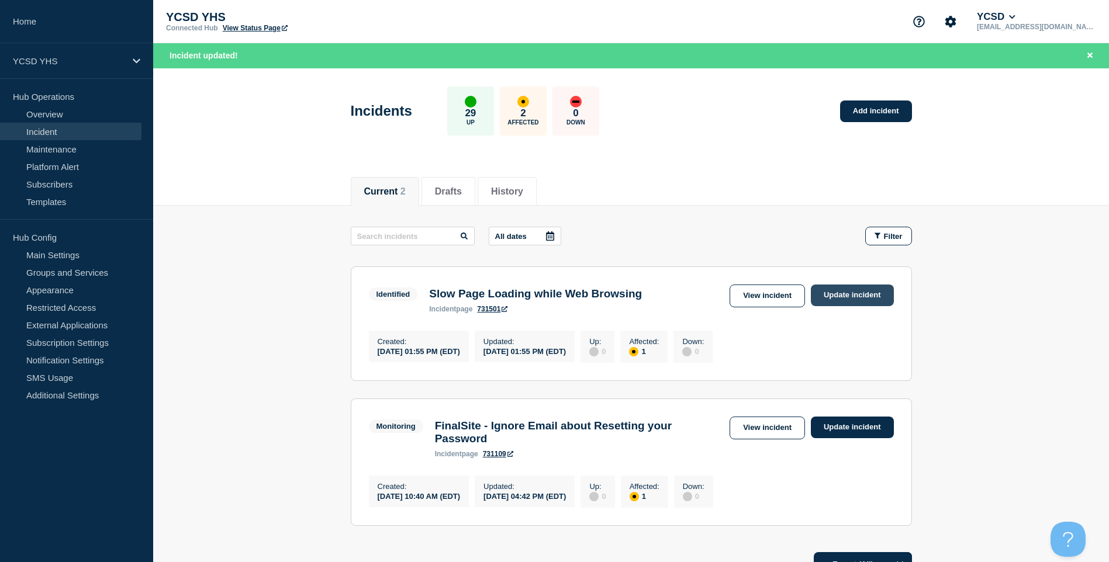
click at [861, 296] on link "Update incident" at bounding box center [852, 296] width 83 height 22
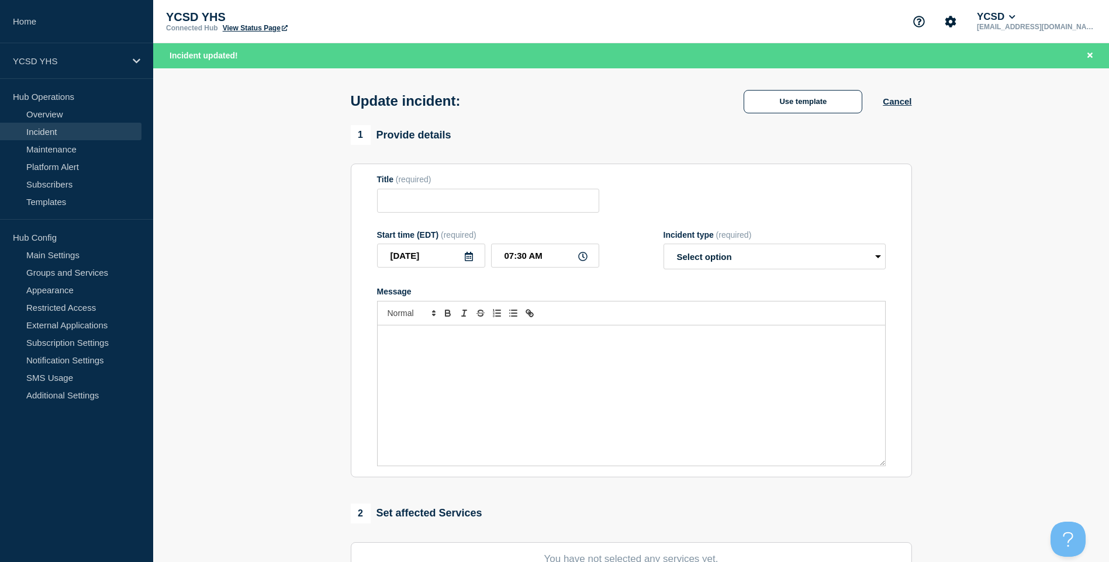
type input "Slow Page Loading while Web Browsing"
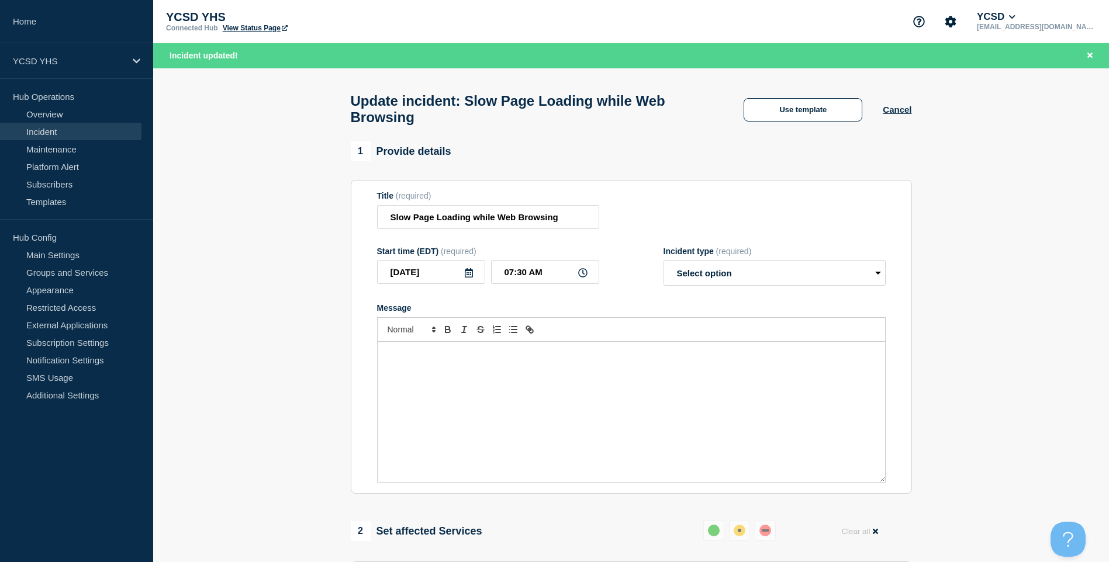
click at [589, 383] on div "Message" at bounding box center [631, 412] width 507 height 140
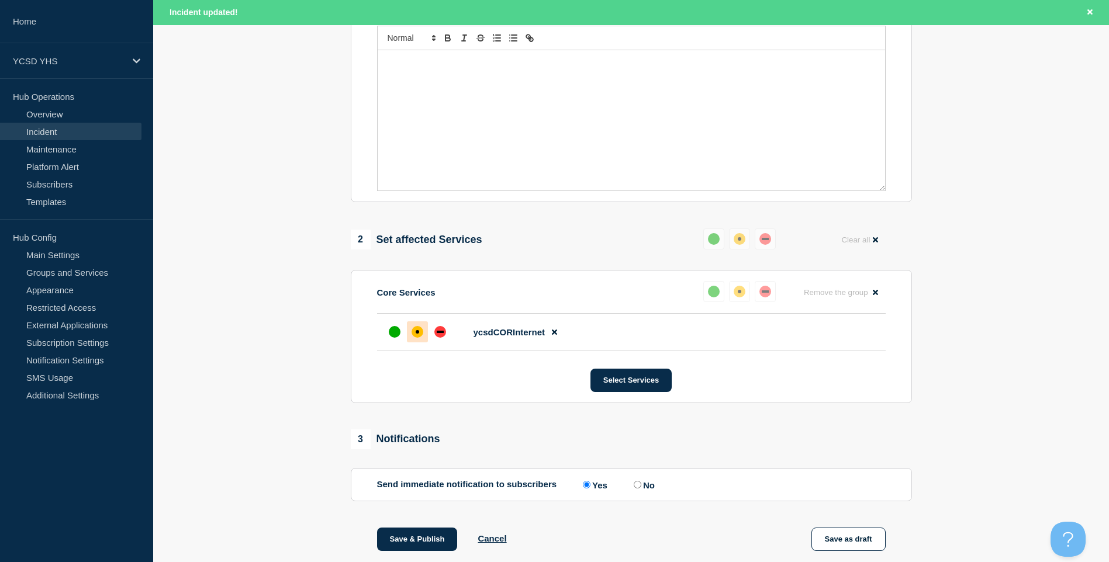
scroll to position [409, 0]
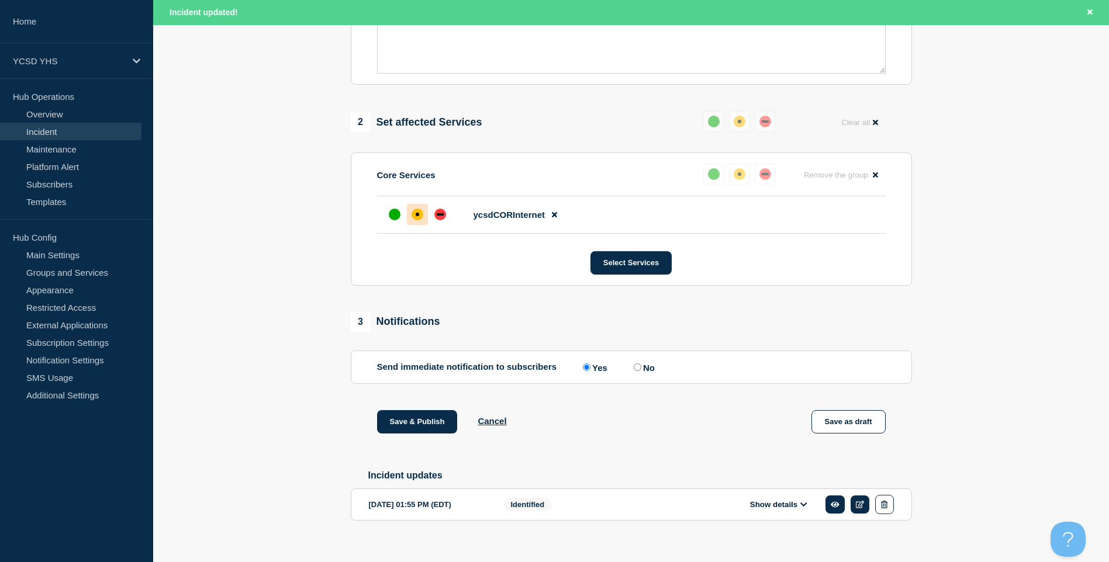
drag, startPoint x: 773, startPoint y: 510, endPoint x: 740, endPoint y: 455, distance: 63.4
click at [773, 510] on button "Show details" at bounding box center [778, 505] width 64 height 10
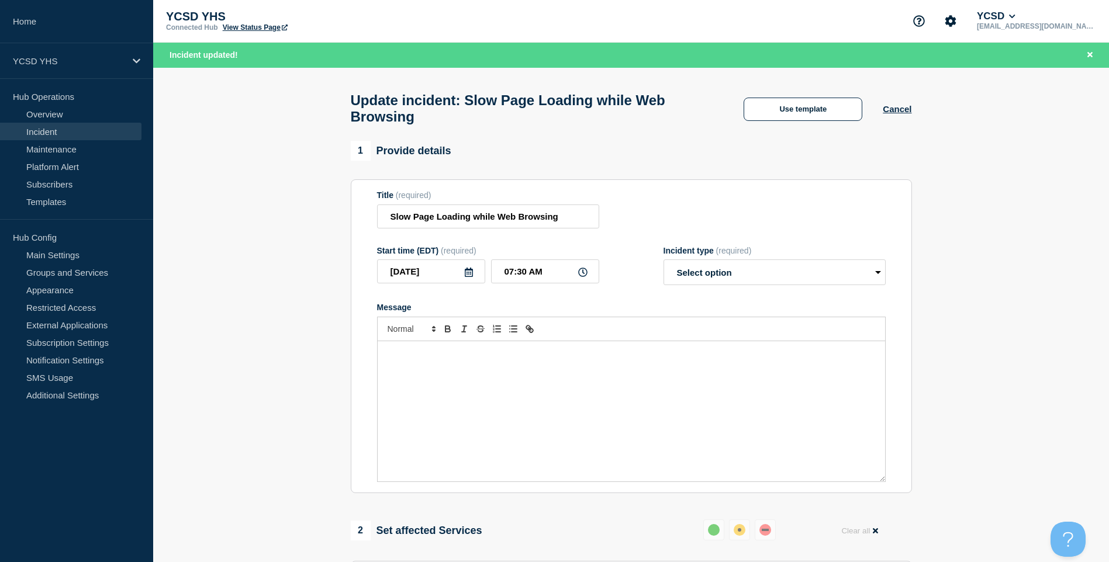
scroll to position [0, 0]
click at [492, 402] on div "Message" at bounding box center [631, 412] width 507 height 140
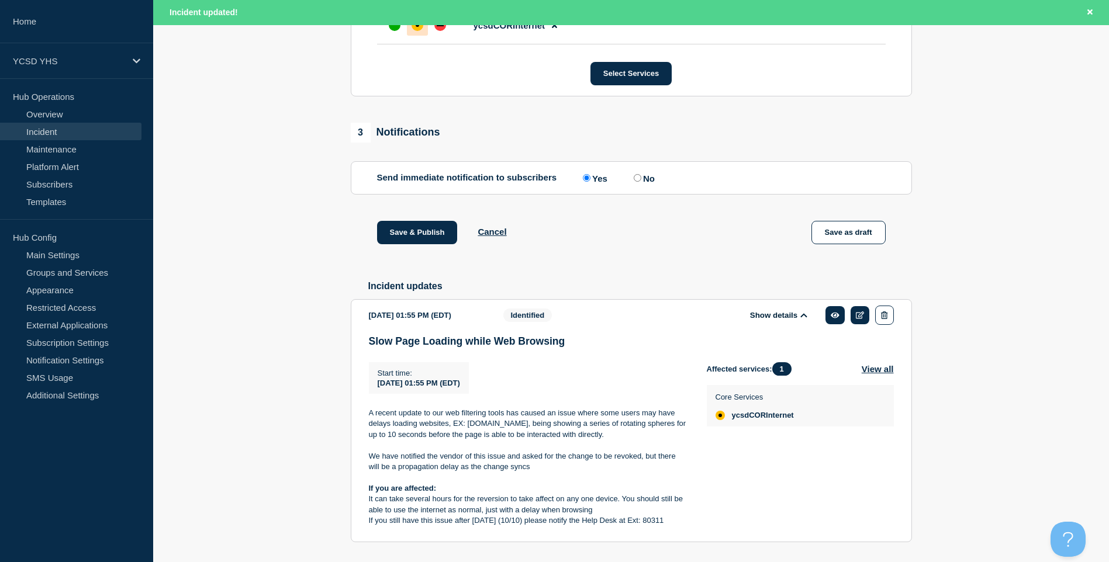
scroll to position [643, 0]
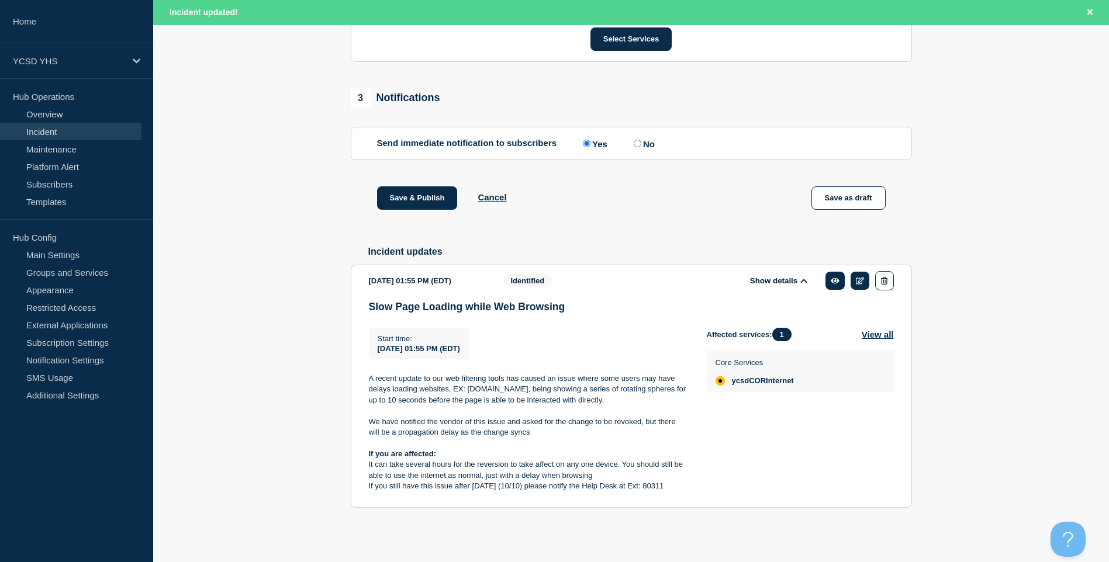
drag, startPoint x: 687, startPoint y: 486, endPoint x: 349, endPoint y: 451, distance: 339.0
click at [349, 451] on div "1 Provide details Title (required) Slow Page Loading while Web Browsing Start t…" at bounding box center [631, 27] width 574 height 1036
copy div "If you are affected: It can take several hours for the reversion to take affect…"
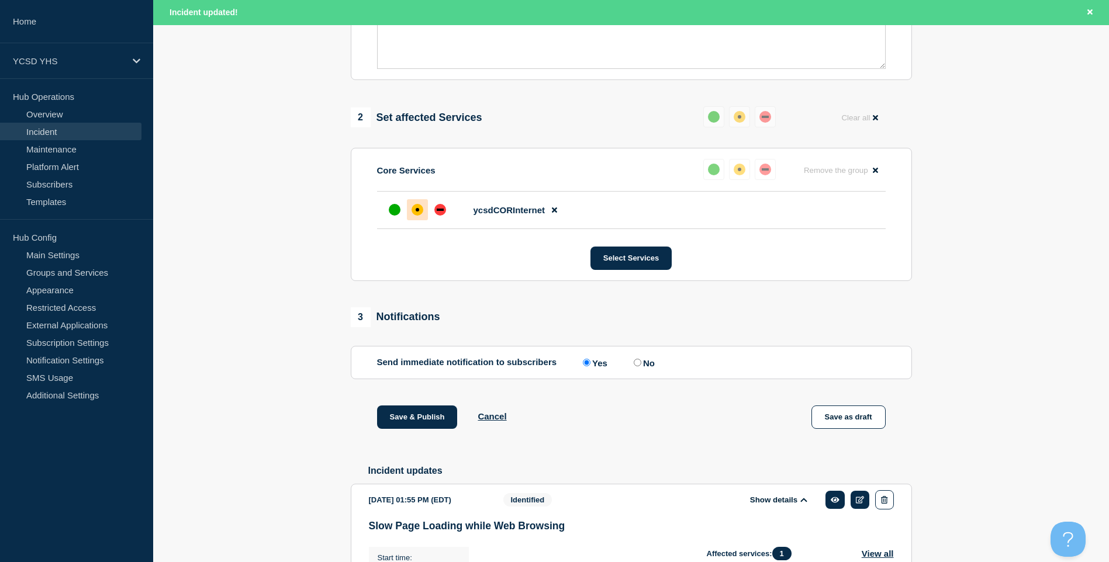
scroll to position [176, 0]
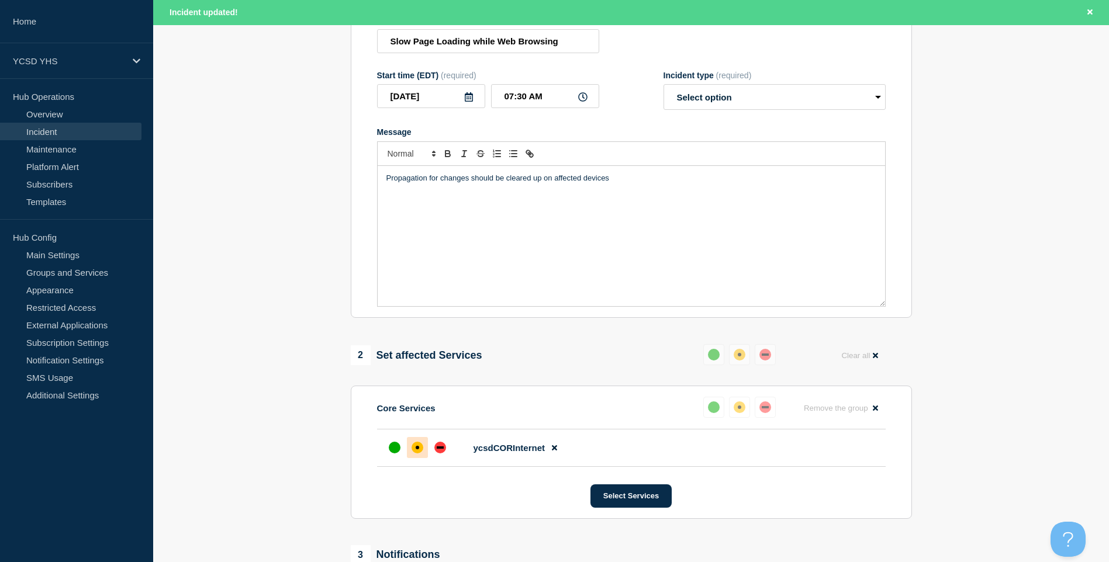
click at [482, 232] on div "Propagation for changes should be cleared up on affected devices" at bounding box center [631, 236] width 507 height 140
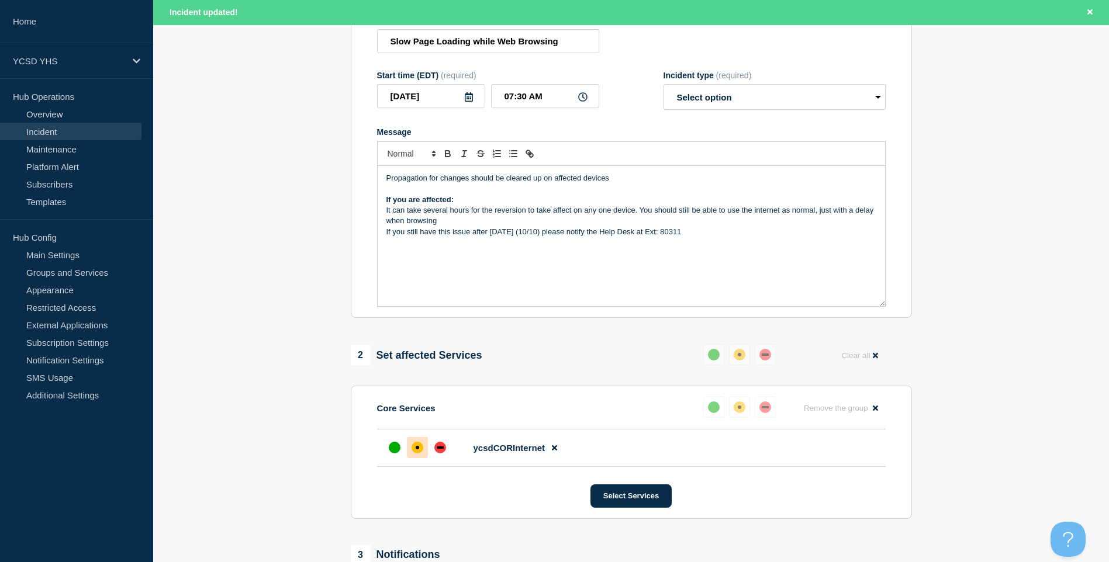
click at [422, 202] on strong "If you are affected:" at bounding box center [420, 199] width 68 height 9
drag, startPoint x: 706, startPoint y: 241, endPoint x: 299, endPoint y: 215, distance: 407.6
click at [299, 215] on section "1 Provide details Title (required) Slow Page Loading while Web Browsing Start t…" at bounding box center [631, 484] width 956 height 1036
click at [719, 101] on select "Select option Investigating Identified Monitoring Resolved" at bounding box center [774, 97] width 222 height 26
select select "resolved"
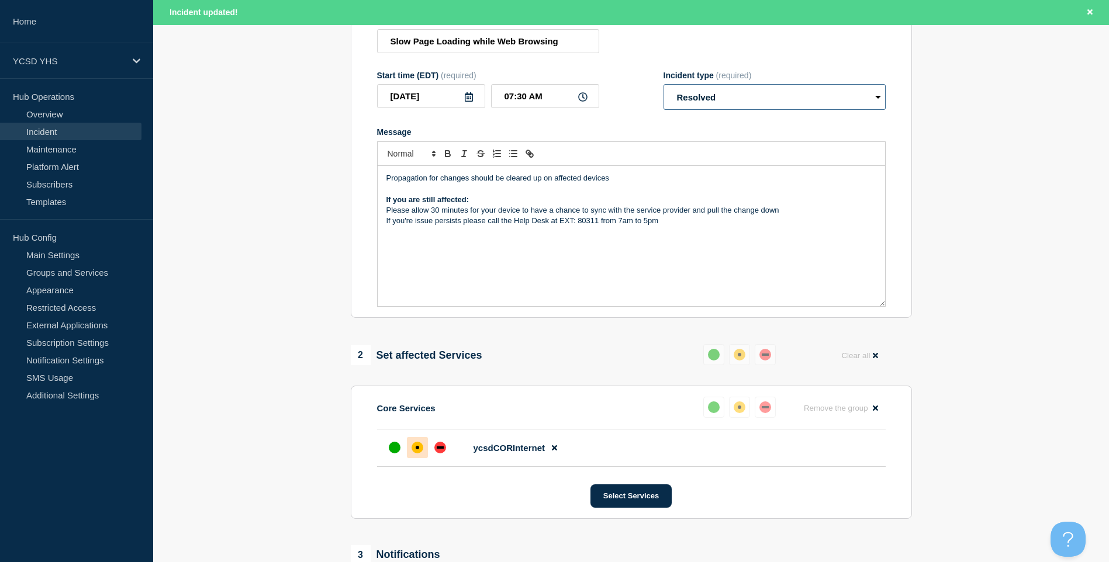
click at [663, 90] on select "Select option Investigating Identified Monitoring Resolved" at bounding box center [774, 97] width 222 height 26
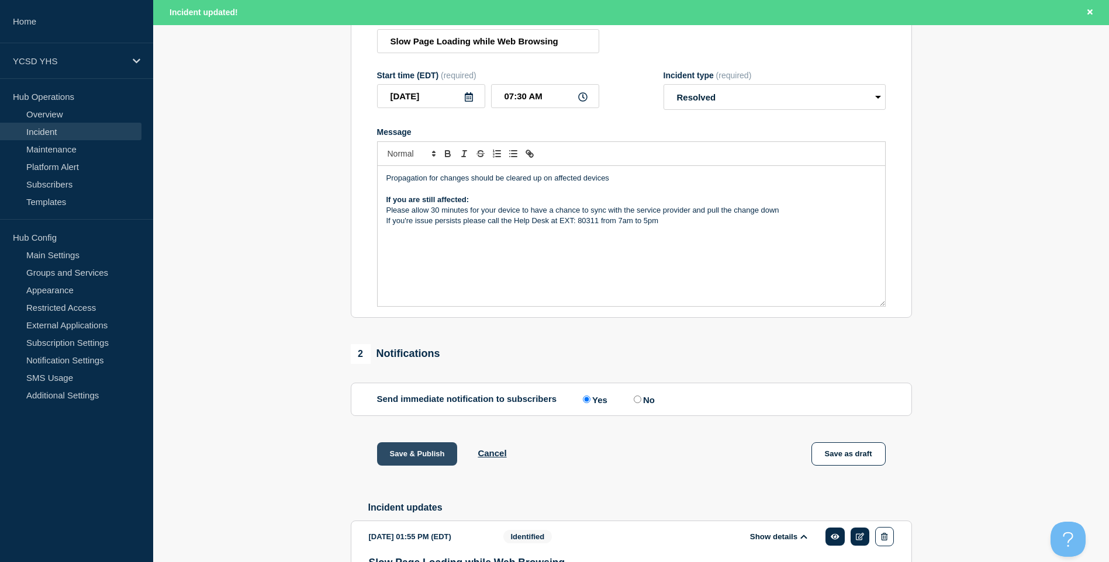
click at [417, 459] on button "Save & Publish" at bounding box center [417, 453] width 81 height 23
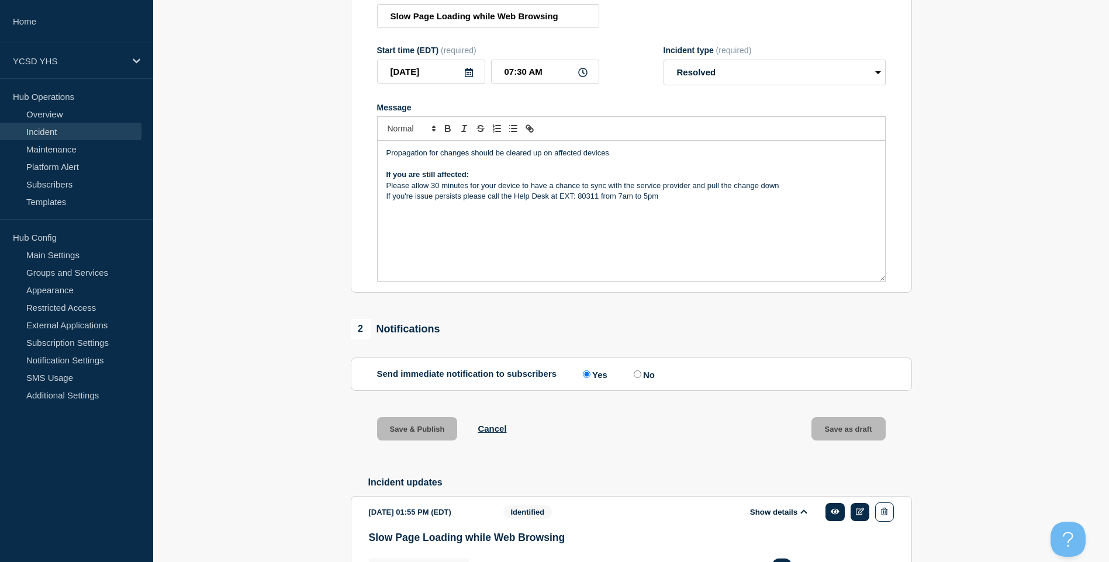
scroll to position [151, 0]
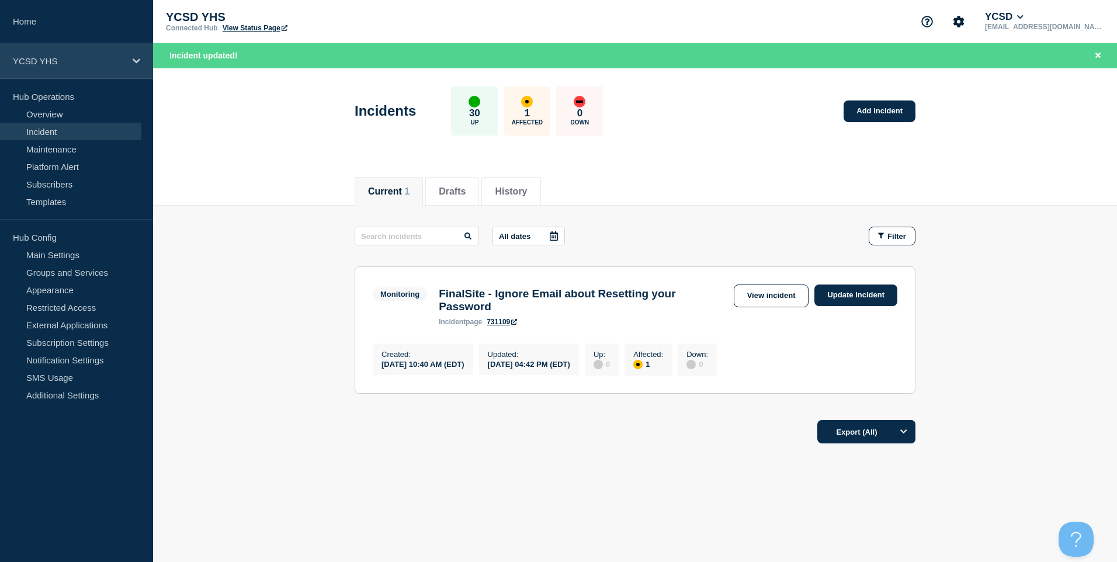
click at [74, 63] on p "YCSD YHS" at bounding box center [69, 61] width 112 height 10
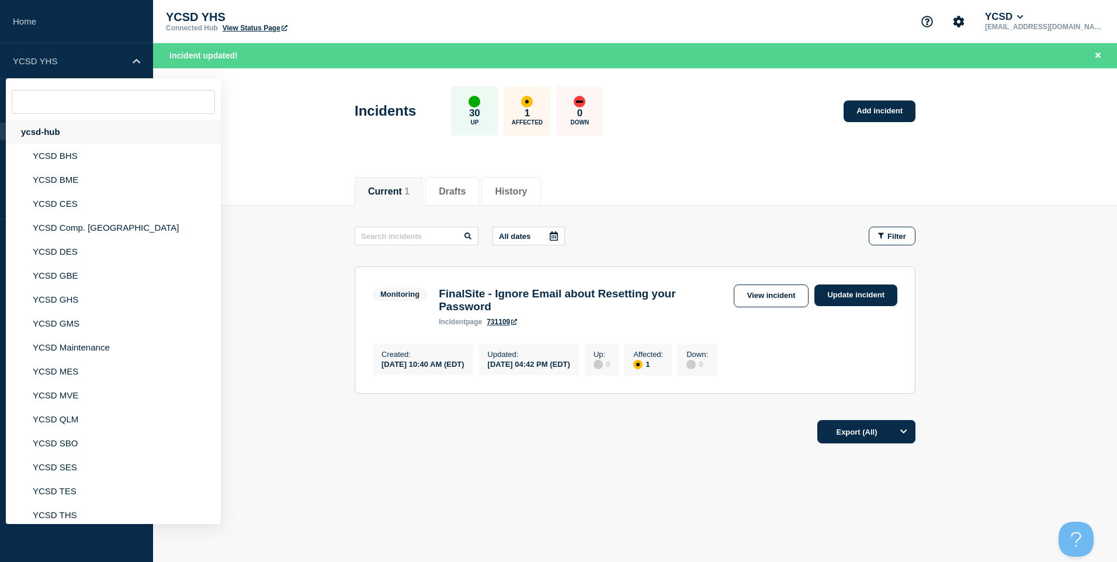
click at [100, 122] on div "ycsd-hub" at bounding box center [113, 132] width 215 height 24
